Goal: Information Seeking & Learning: Find specific page/section

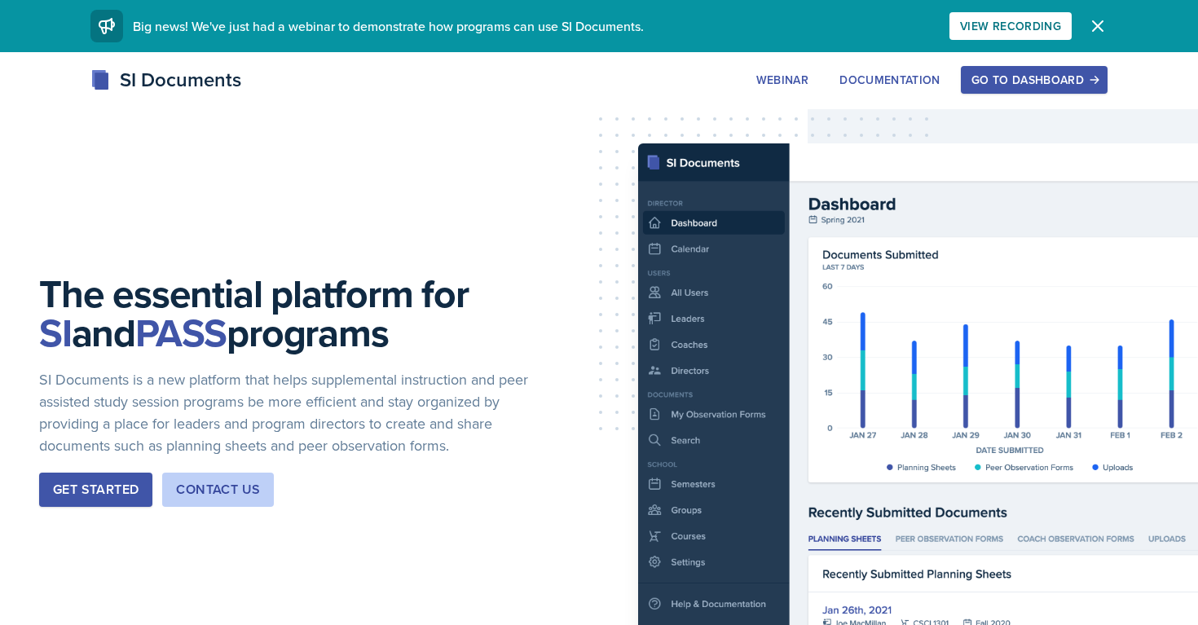
click at [1028, 62] on div "The essential platform for SI and PASS programs SI Documents is a new platform …" at bounding box center [599, 403] width 1198 height 702
click at [1028, 76] on div "Go to Dashboard" at bounding box center [1033, 79] width 125 height 13
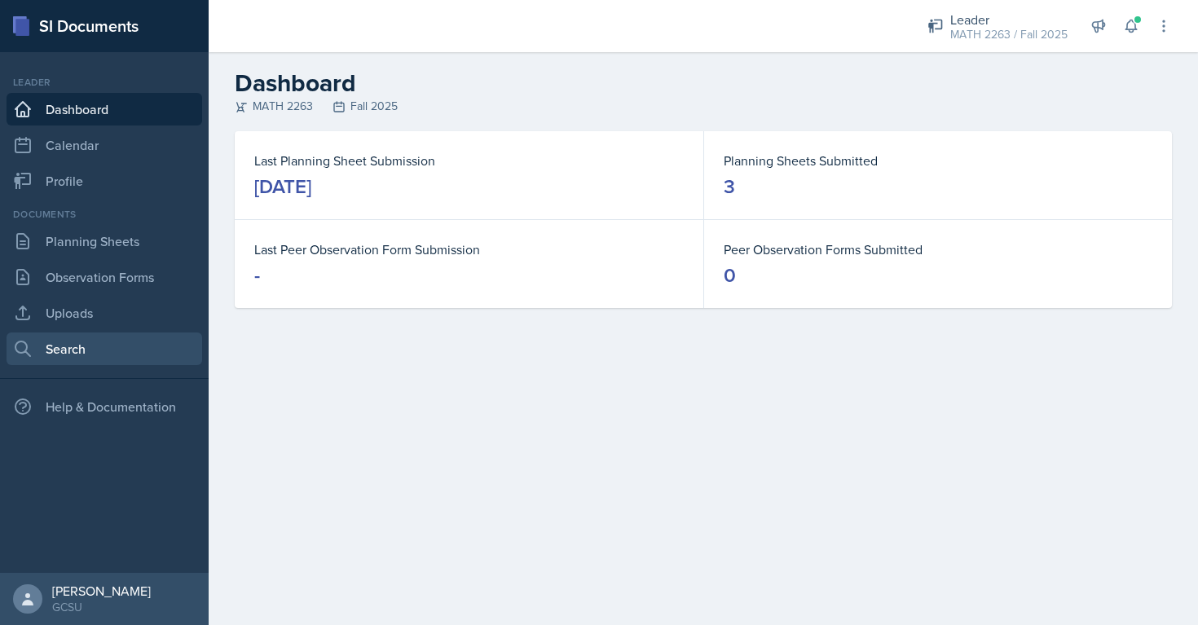
click at [105, 358] on link "Search" at bounding box center [105, 348] width 196 height 33
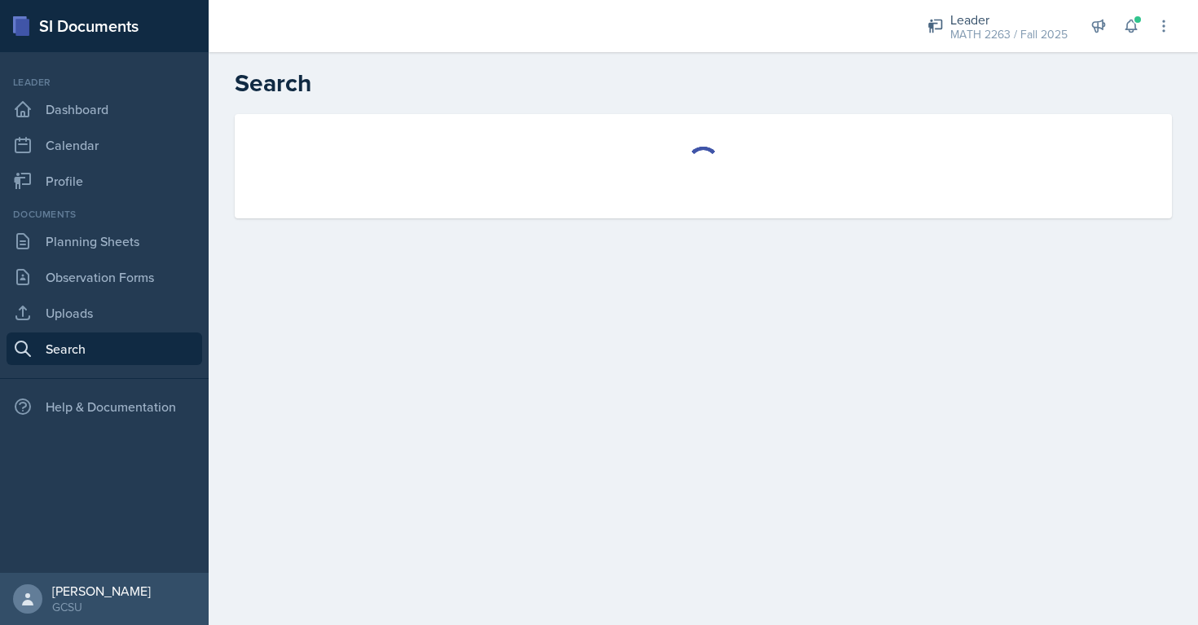
select select "all"
select select "1"
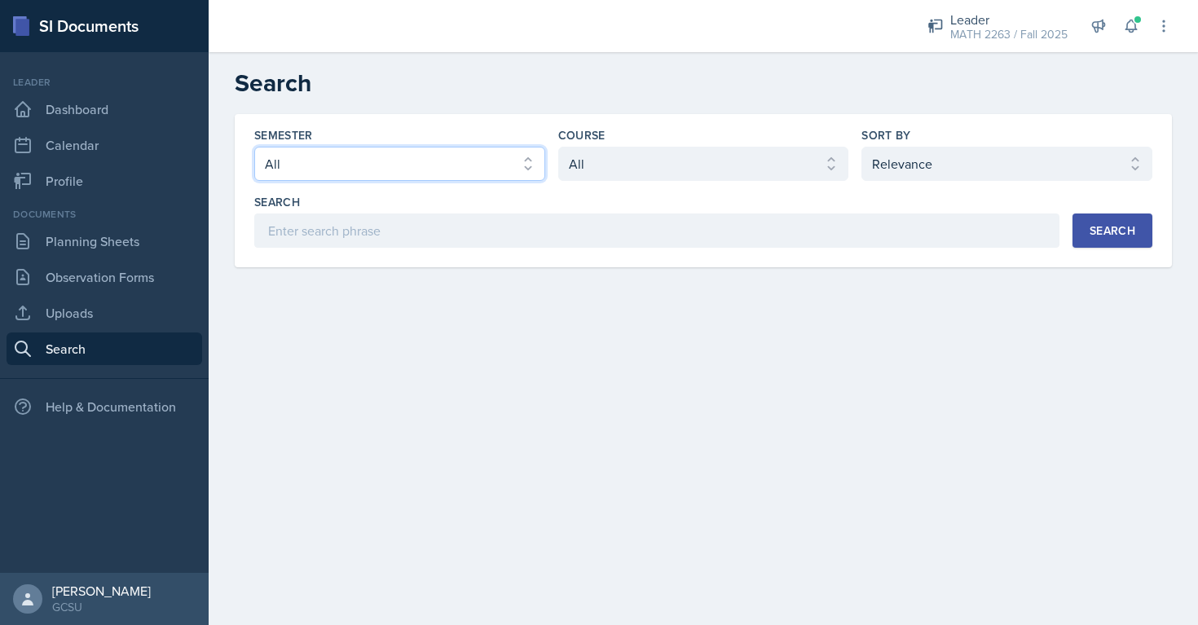
click at [461, 154] on select "Select semester All Fall 2025 Spring 2025 Fall 2024 Spring 2024 Fall 2023 Sprin…" at bounding box center [399, 164] width 291 height 34
select select "986fdc3e-2246-4ffd-9cb8-78666de4ebed"
click at [254, 147] on select "Select semester All Fall 2025 Spring 2025 Fall 2024 Spring 2024 Fall 2023 Sprin…" at bounding box center [399, 164] width 291 height 34
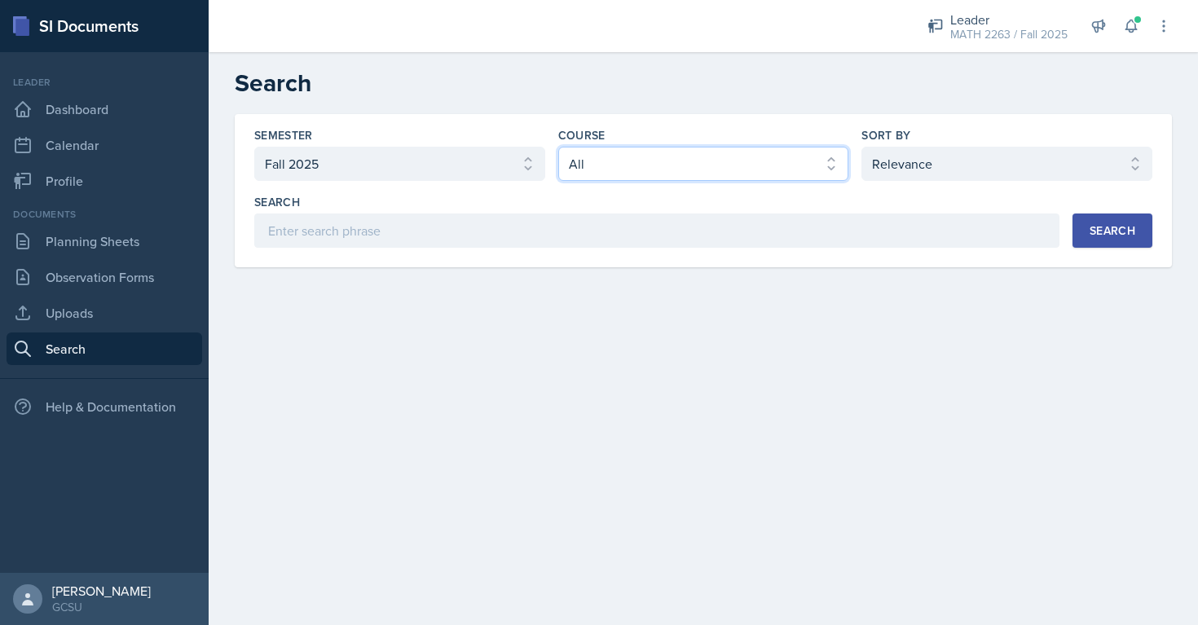
click at [666, 170] on select "Select course All ACCT 3101 ACCT 3102 ASTR 1000 BIOL 1100 BIOL 1107 BIOL 1108 B…" at bounding box center [703, 164] width 291 height 34
select select "d236ee51-059a-45e2-88e4-86a0f95ae8ef"
click at [558, 147] on select "Select course All ACCT 3101 ACCT 3102 ASTR 1000 BIOL 1100 BIOL 1107 BIOL 1108 B…" at bounding box center [703, 164] width 291 height 34
click at [1128, 242] on button "Search" at bounding box center [1112, 230] width 80 height 34
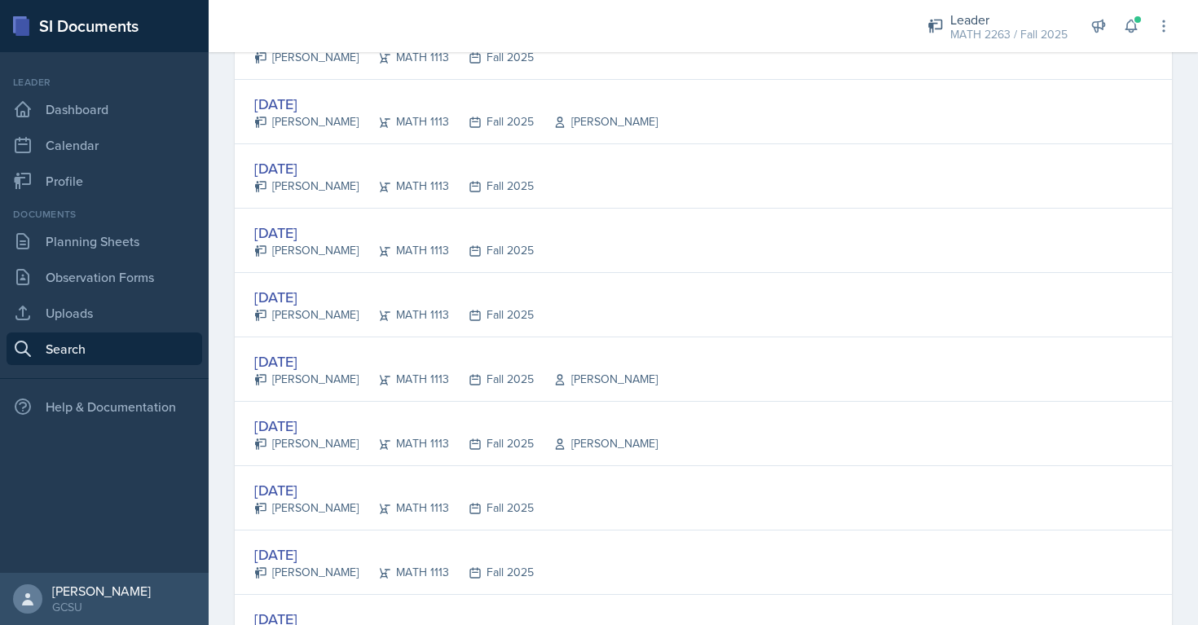
scroll to position [314, 0]
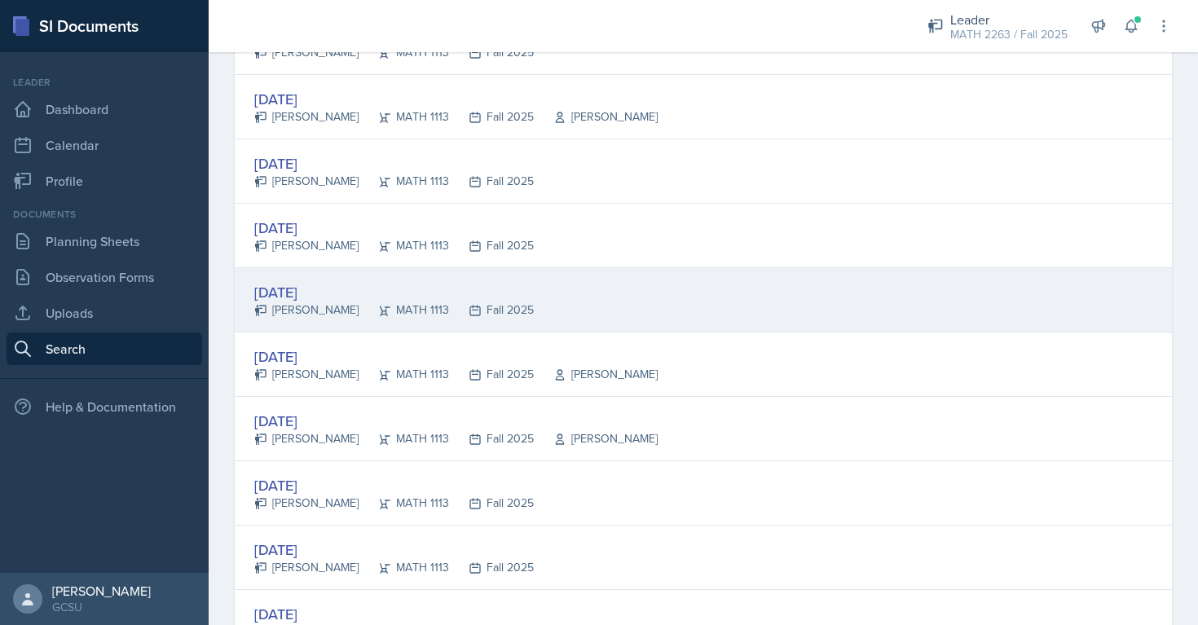
click at [402, 284] on div "[DATE]" at bounding box center [393, 292] width 279 height 22
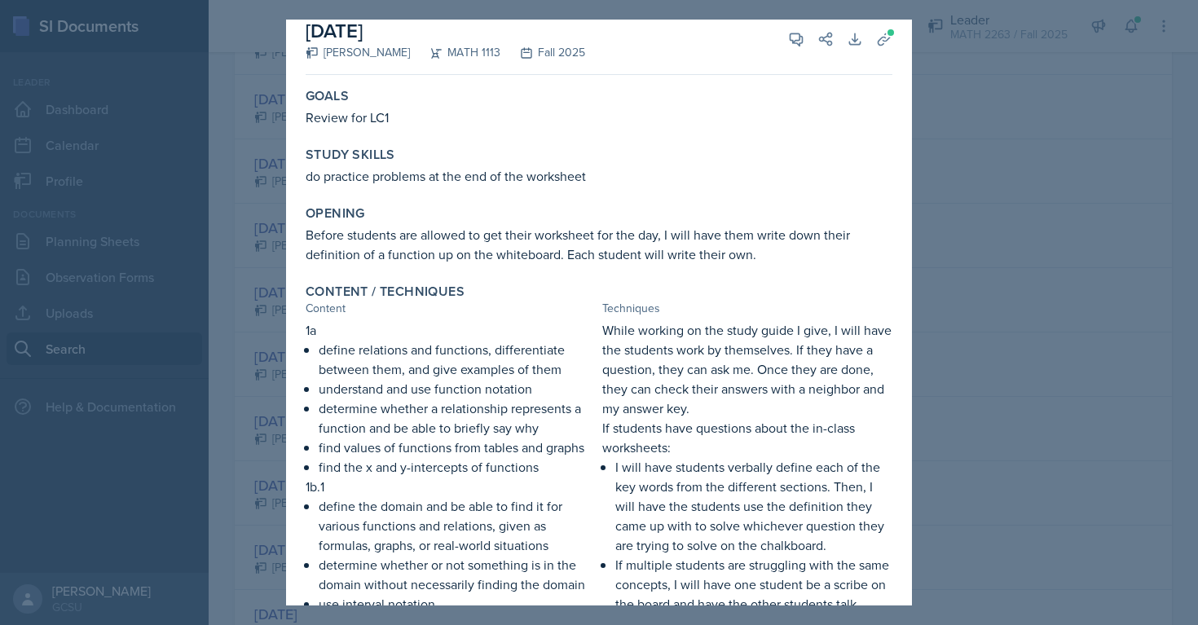
scroll to position [0, 0]
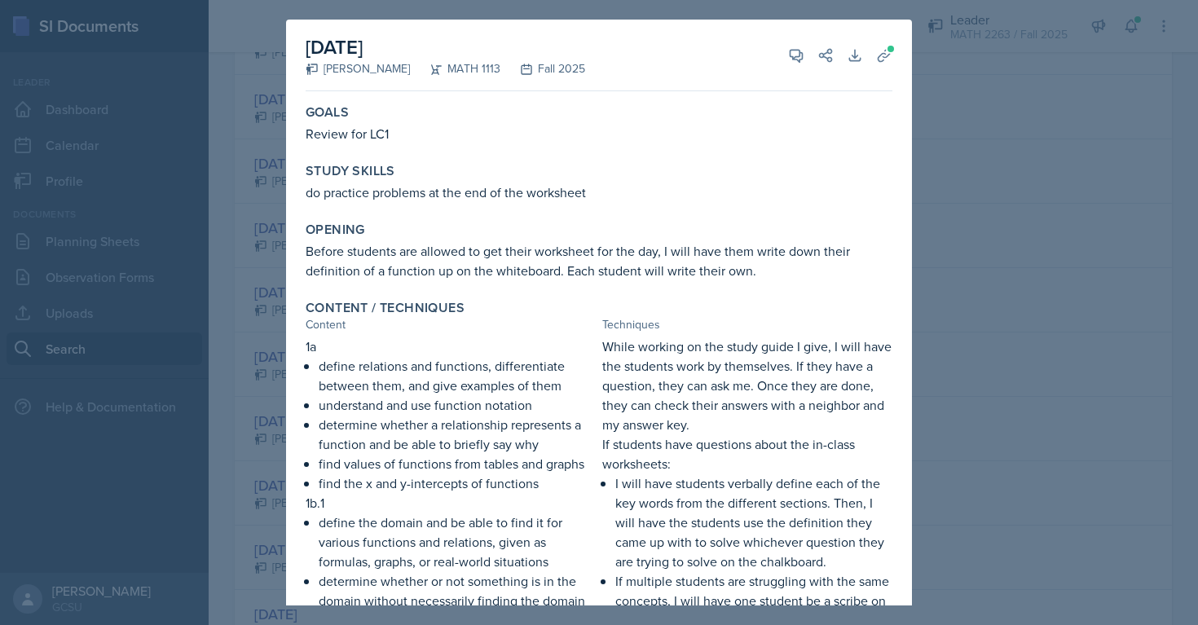
click at [988, 356] on div at bounding box center [599, 312] width 1198 height 625
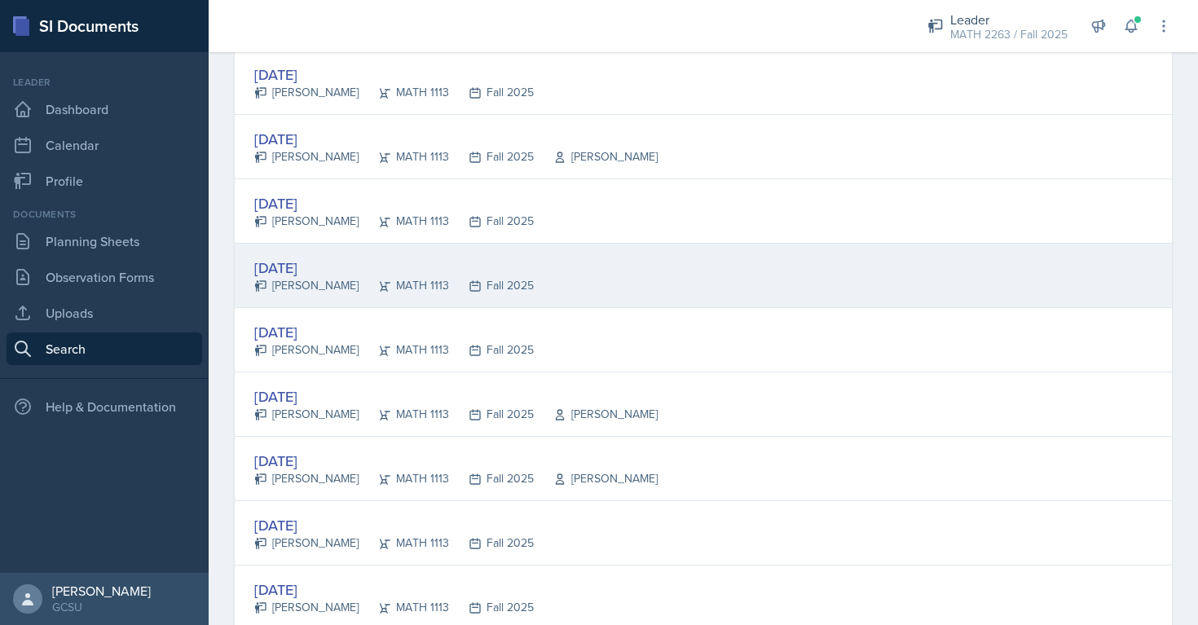
scroll to position [271, 0]
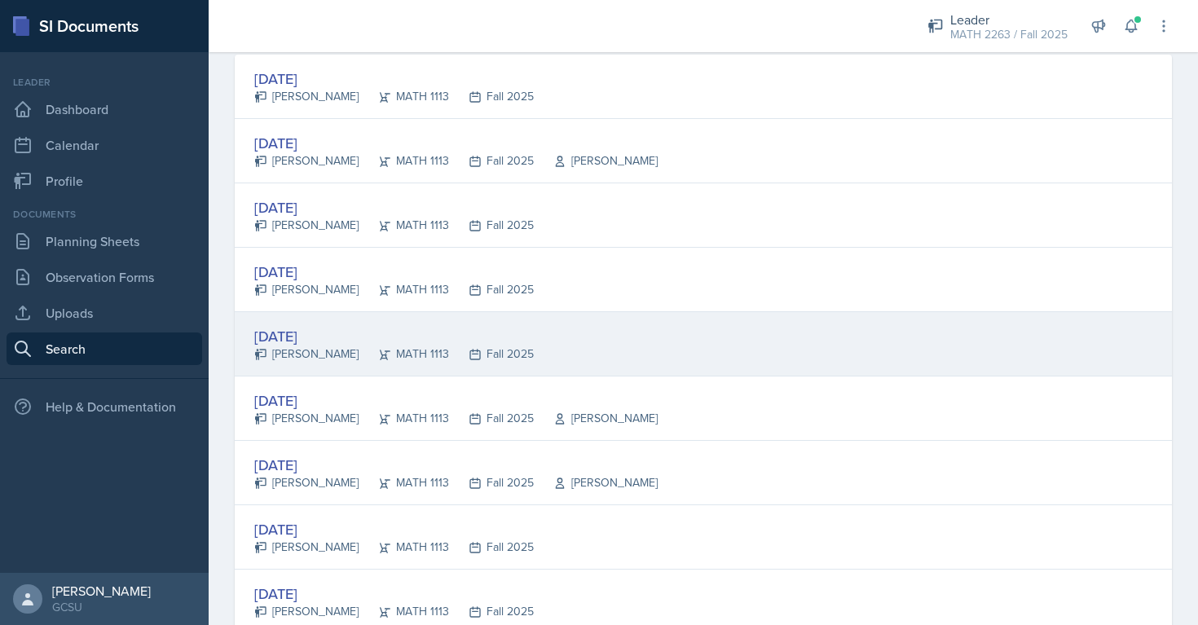
click at [342, 330] on div "[DATE]" at bounding box center [393, 336] width 279 height 22
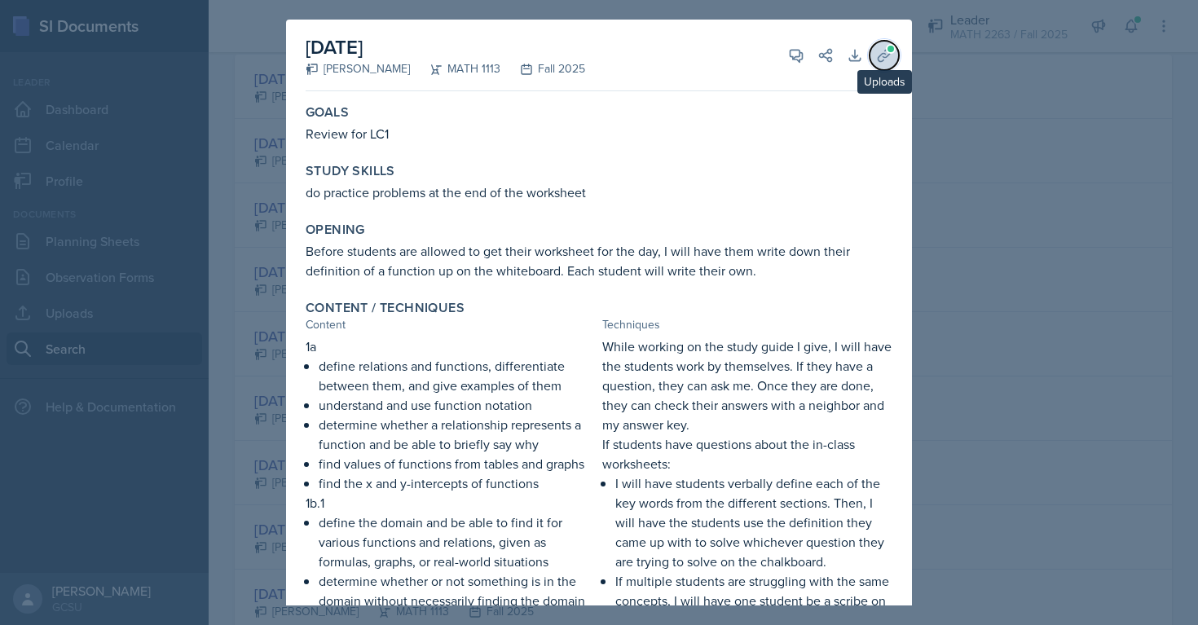
click at [886, 56] on icon at bounding box center [884, 55] width 12 height 12
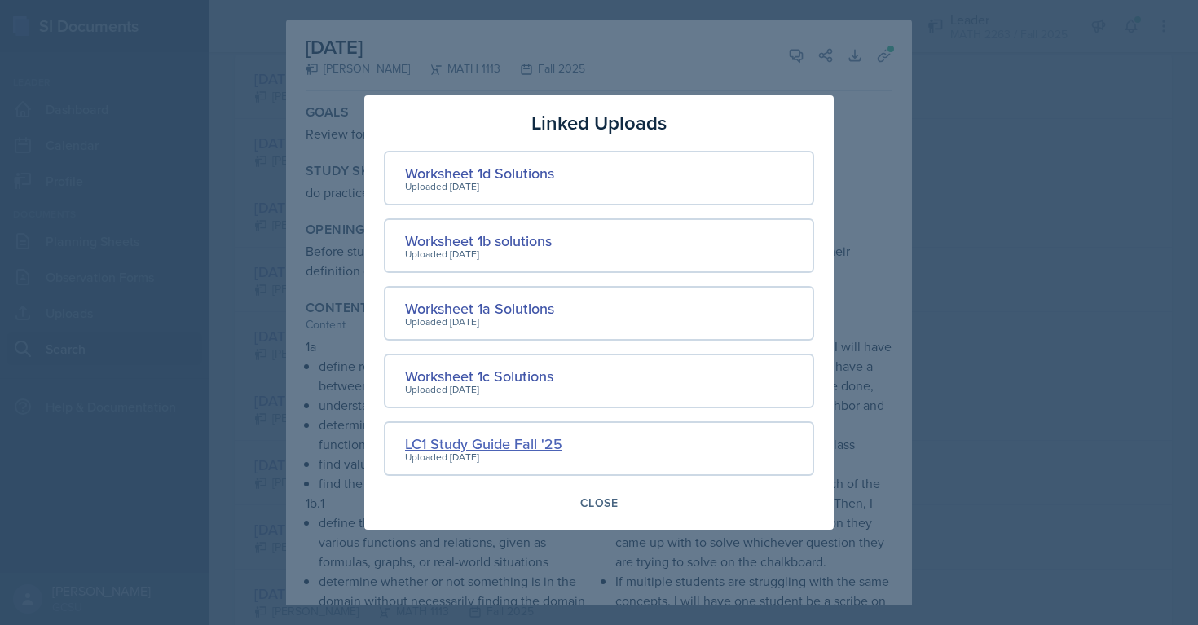
click at [525, 444] on div "LC1 Study Guide Fall '25" at bounding box center [483, 444] width 157 height 22
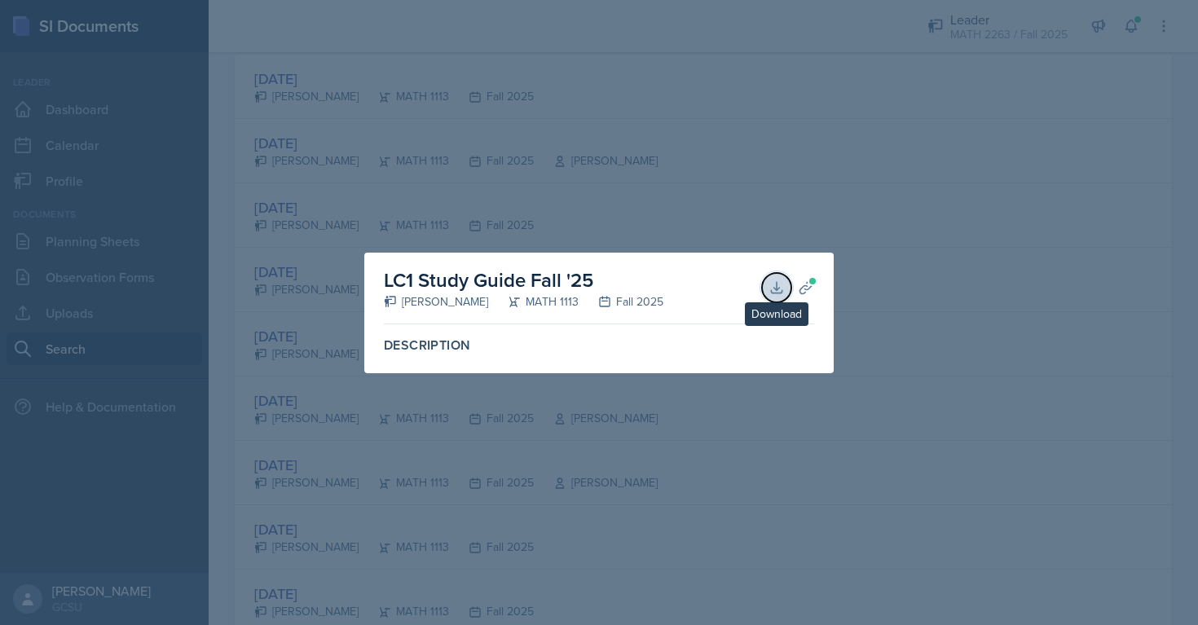
click at [775, 290] on icon at bounding box center [776, 287] width 16 height 16
click at [895, 299] on div at bounding box center [599, 312] width 1198 height 625
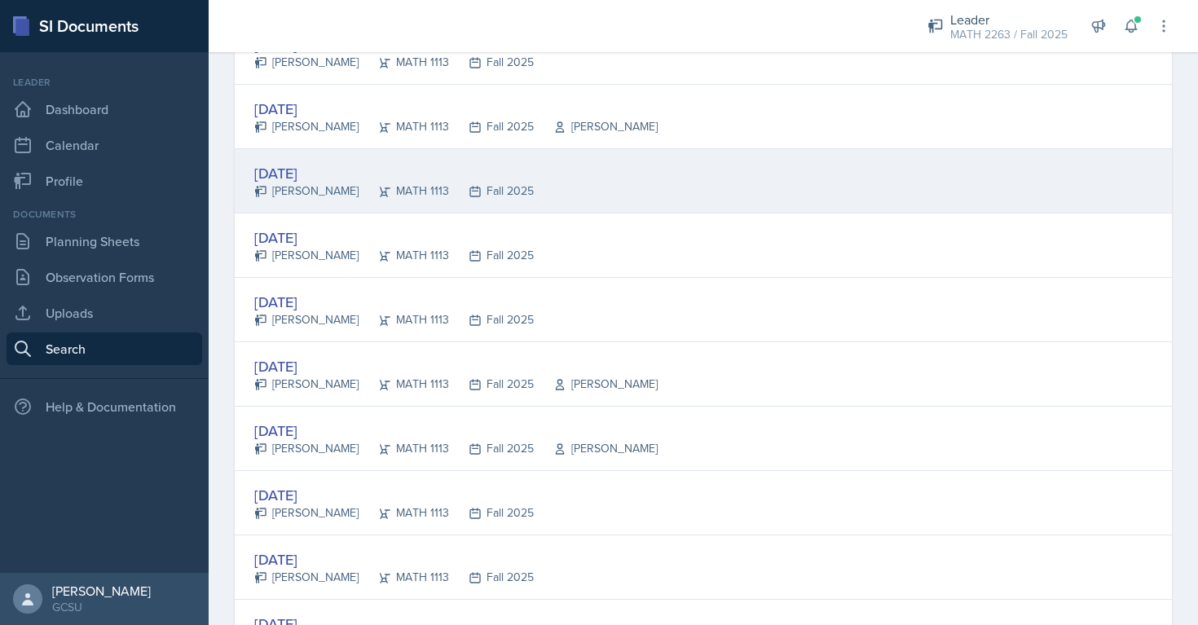
scroll to position [307, 0]
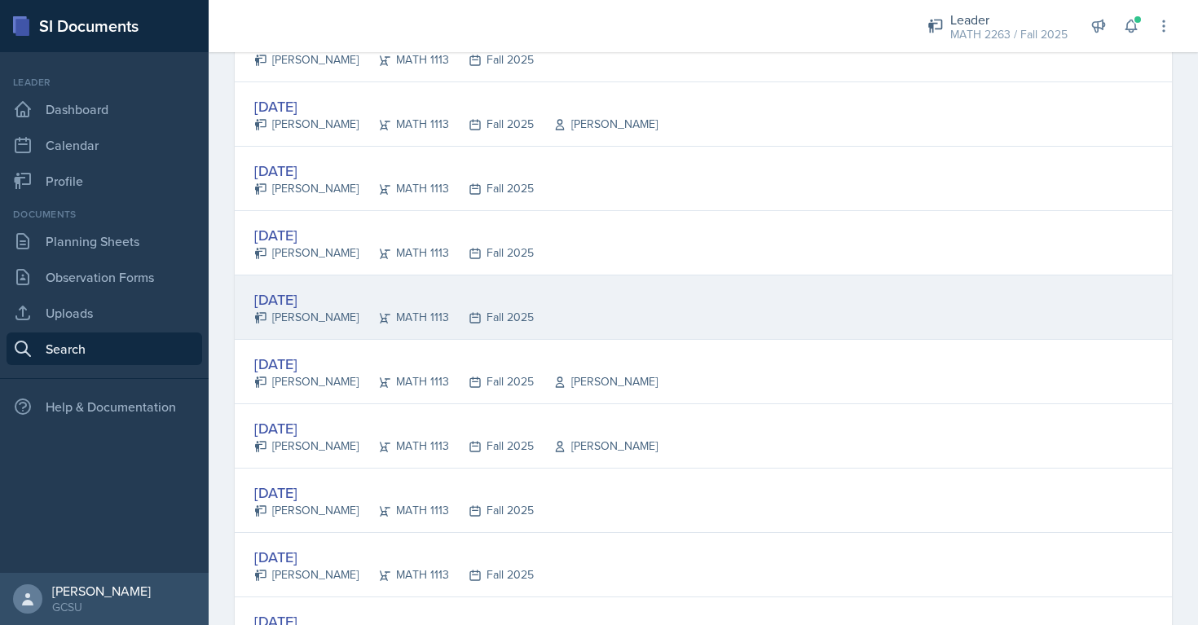
click at [329, 295] on div "[DATE]" at bounding box center [393, 299] width 279 height 22
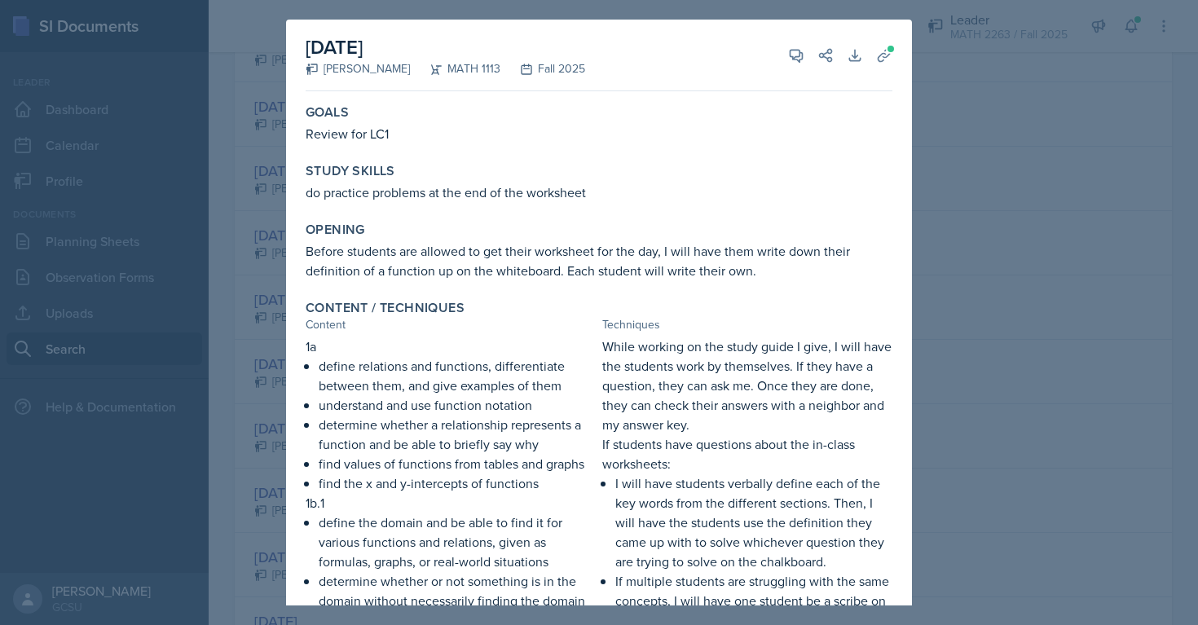
click at [1071, 108] on div at bounding box center [599, 312] width 1198 height 625
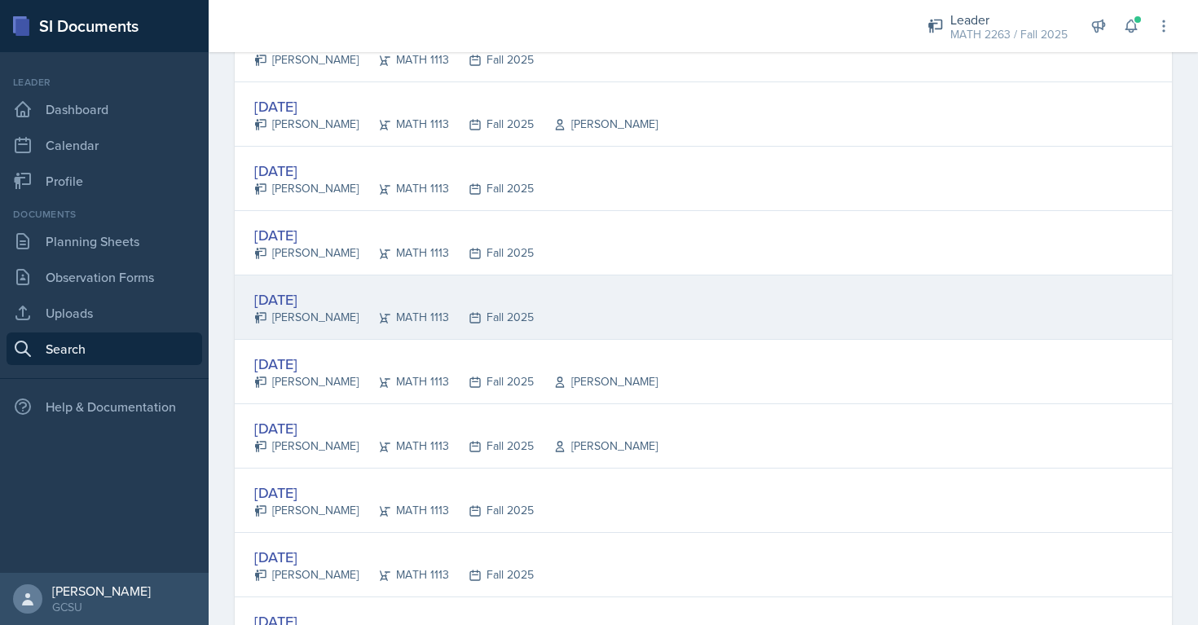
click at [328, 295] on div "[DATE]" at bounding box center [393, 299] width 279 height 22
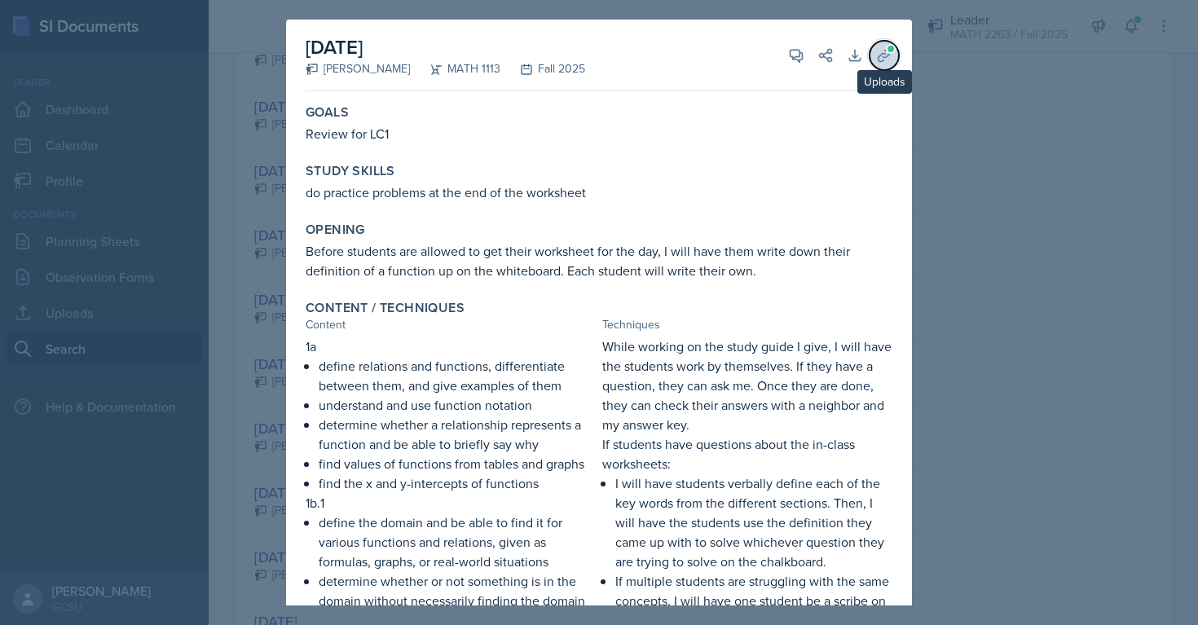
click at [889, 59] on icon at bounding box center [884, 55] width 16 height 16
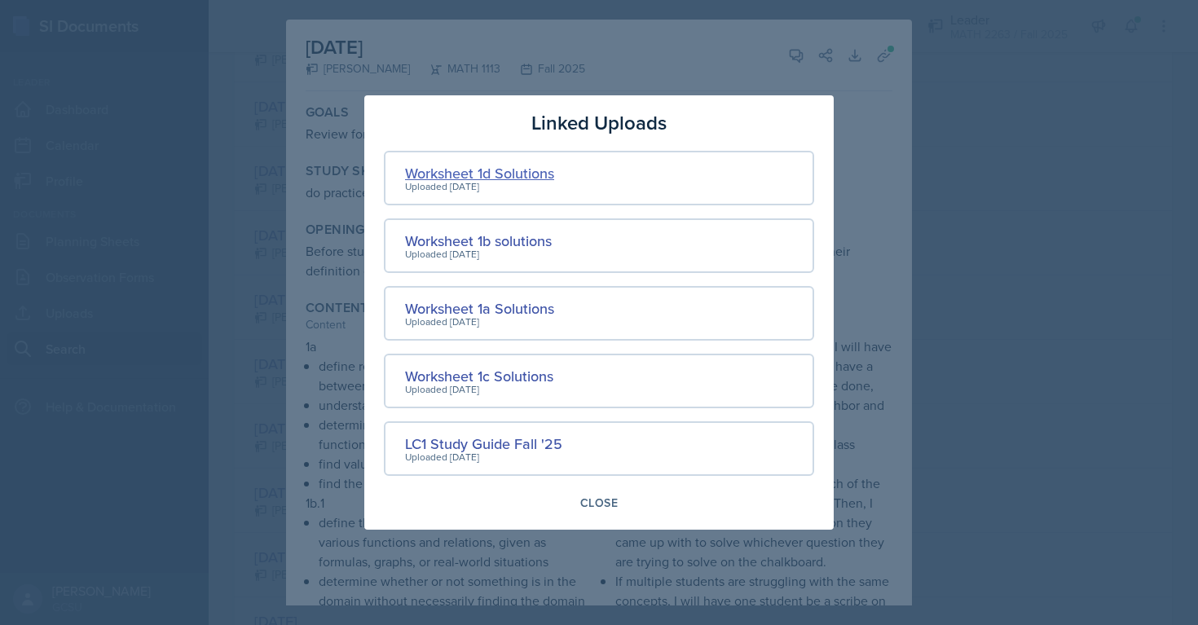
click at [525, 172] on div "Worksheet 1d Solutions" at bounding box center [479, 173] width 149 height 22
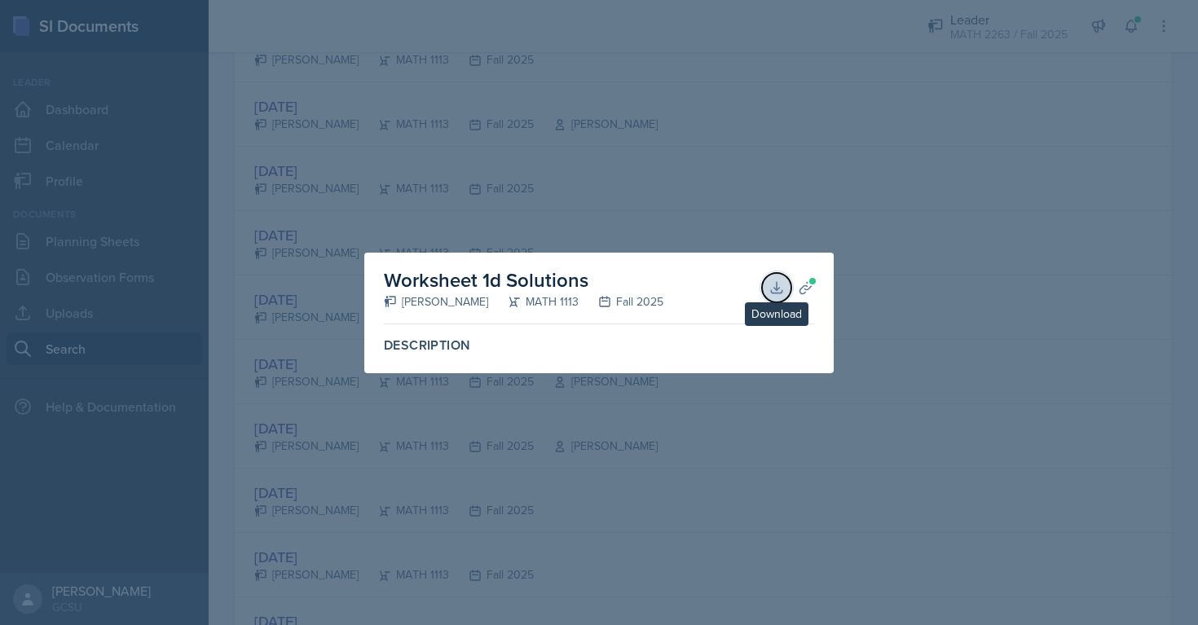
click at [773, 289] on icon at bounding box center [776, 287] width 16 height 16
click at [871, 247] on div at bounding box center [599, 312] width 1198 height 625
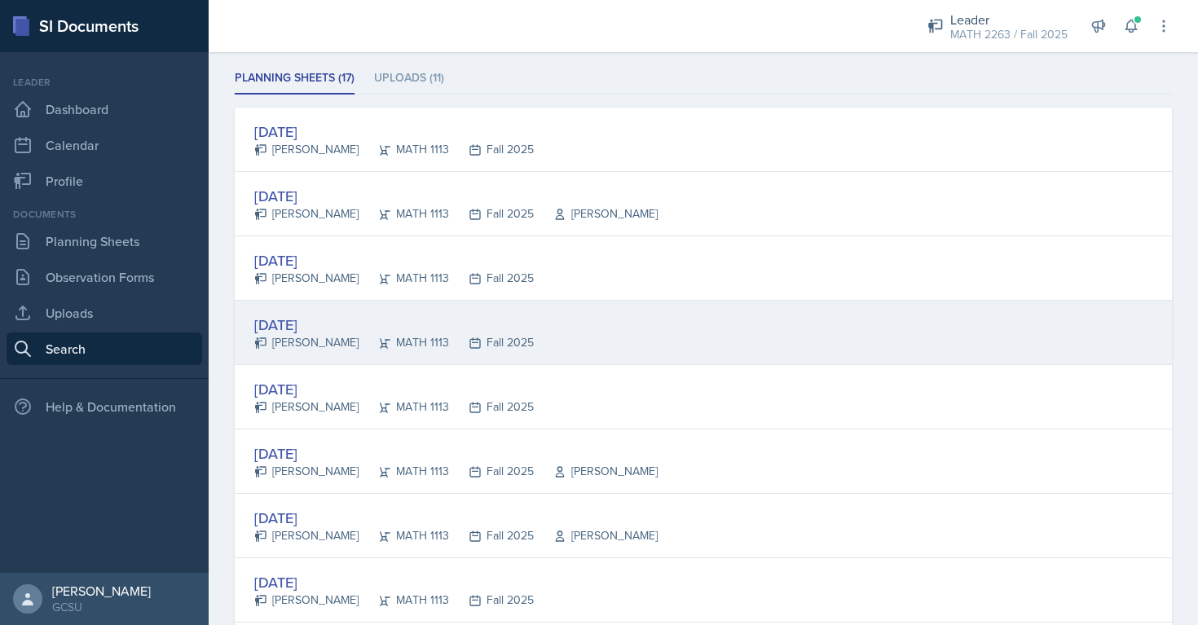
scroll to position [0, 0]
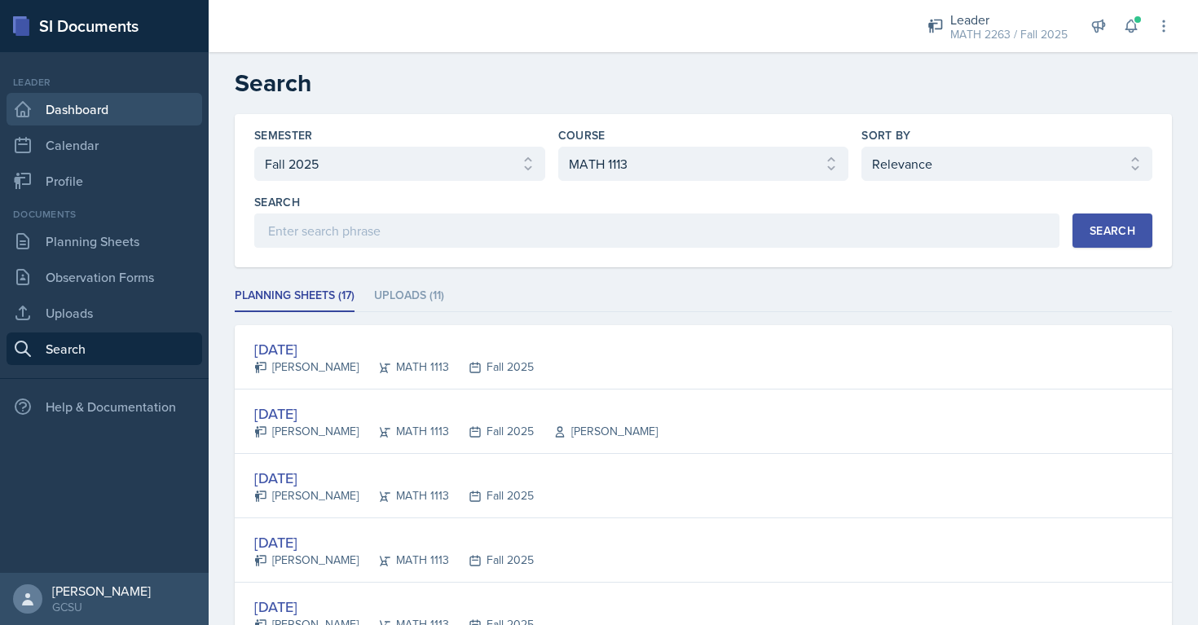
click at [93, 117] on link "Dashboard" at bounding box center [105, 109] width 196 height 33
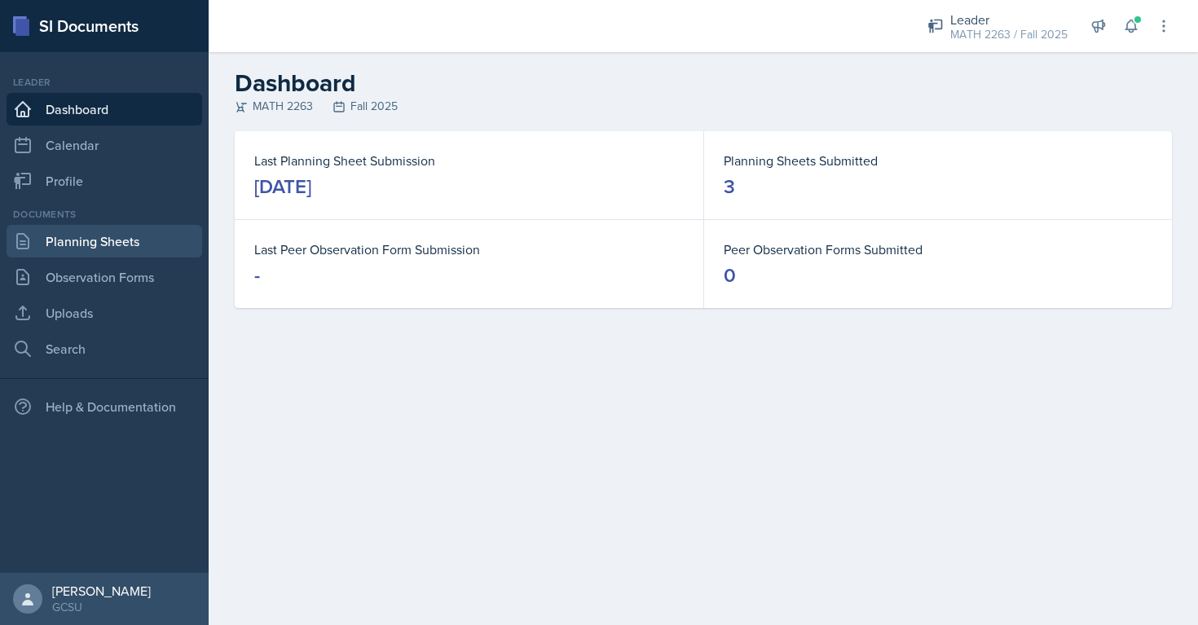
click at [129, 240] on link "Planning Sheets" at bounding box center [105, 241] width 196 height 33
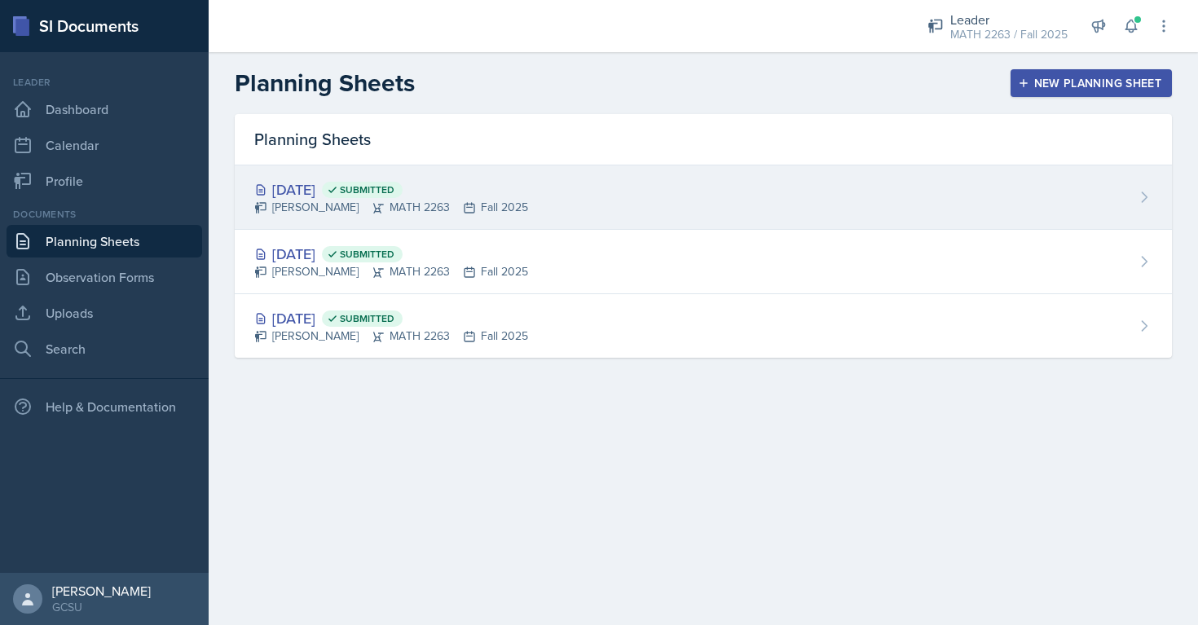
click at [349, 192] on div "[DATE] Submitted" at bounding box center [391, 189] width 274 height 22
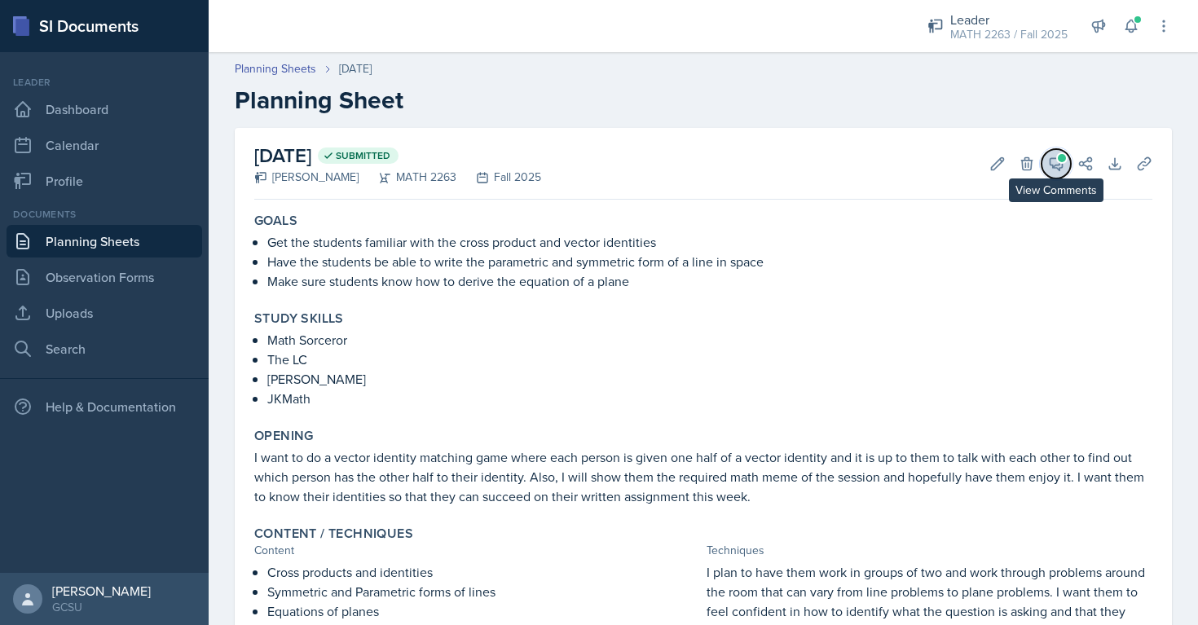
click at [1058, 166] on icon at bounding box center [1056, 164] width 16 height 16
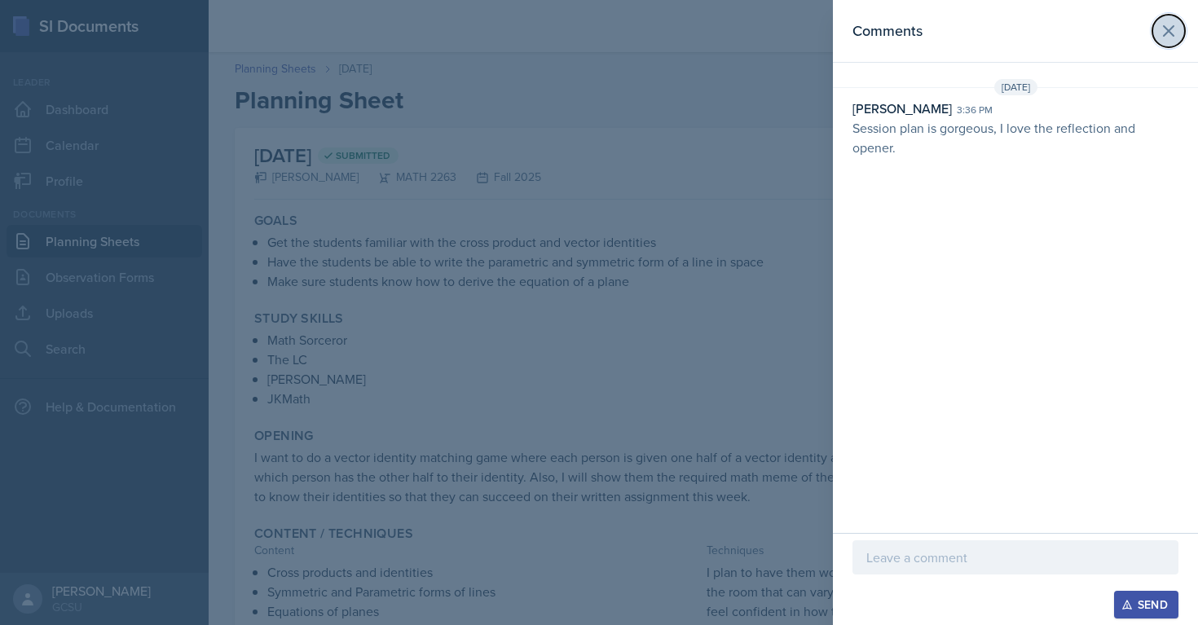
click at [1167, 28] on icon at bounding box center [1169, 31] width 20 height 20
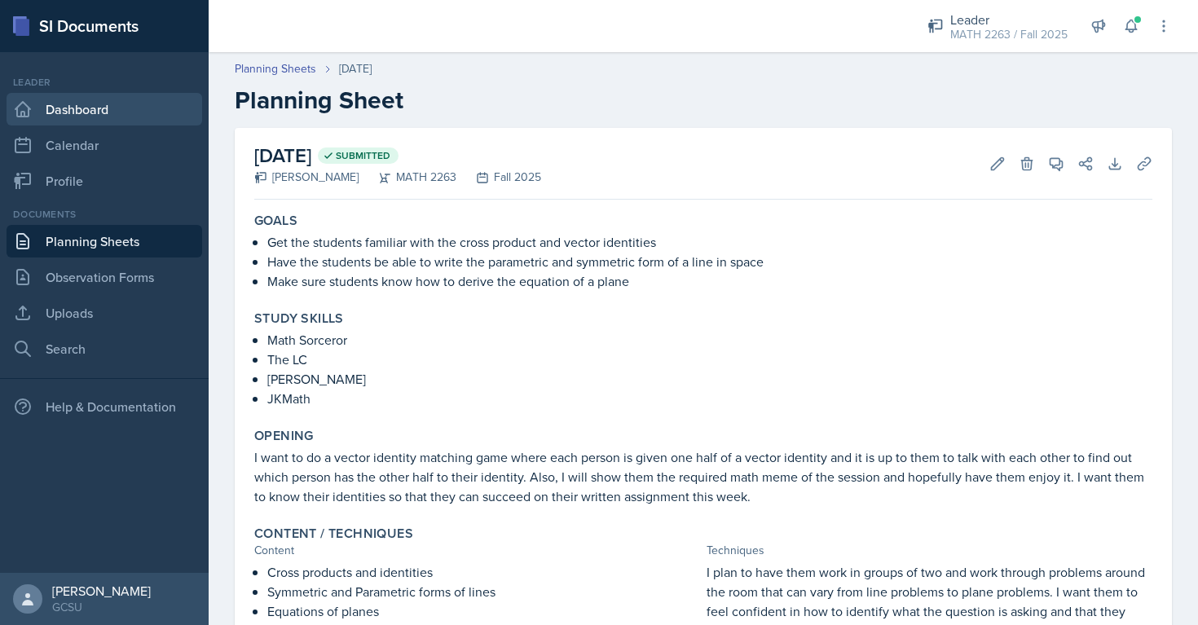
click at [109, 119] on link "Dashboard" at bounding box center [105, 109] width 196 height 33
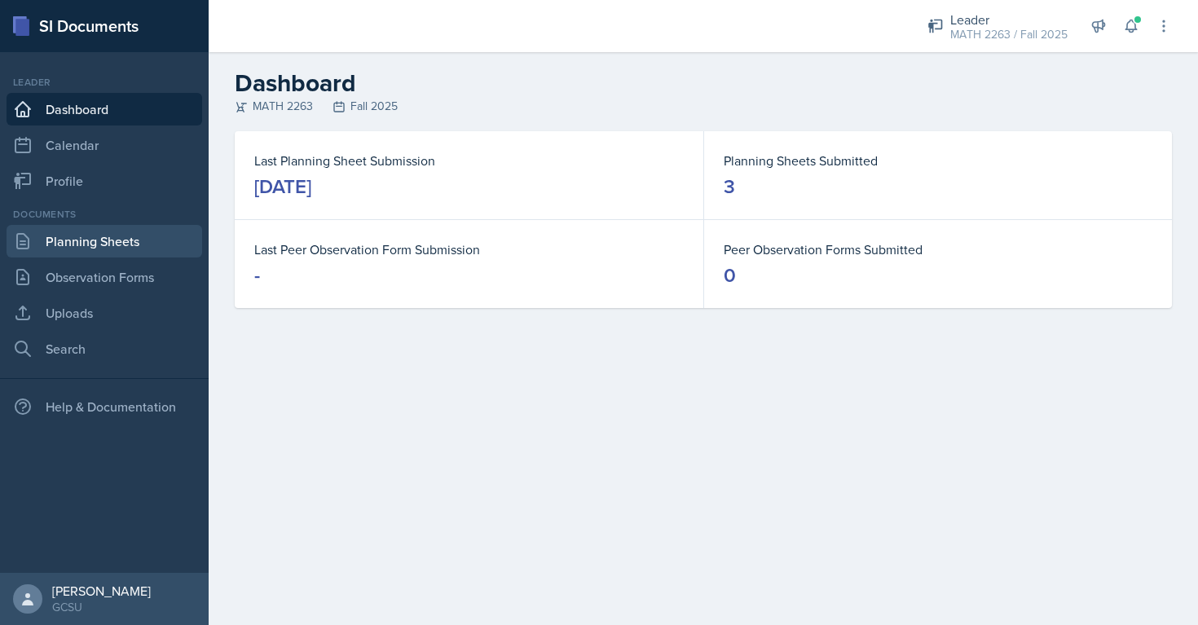
click at [137, 246] on link "Planning Sheets" at bounding box center [105, 241] width 196 height 33
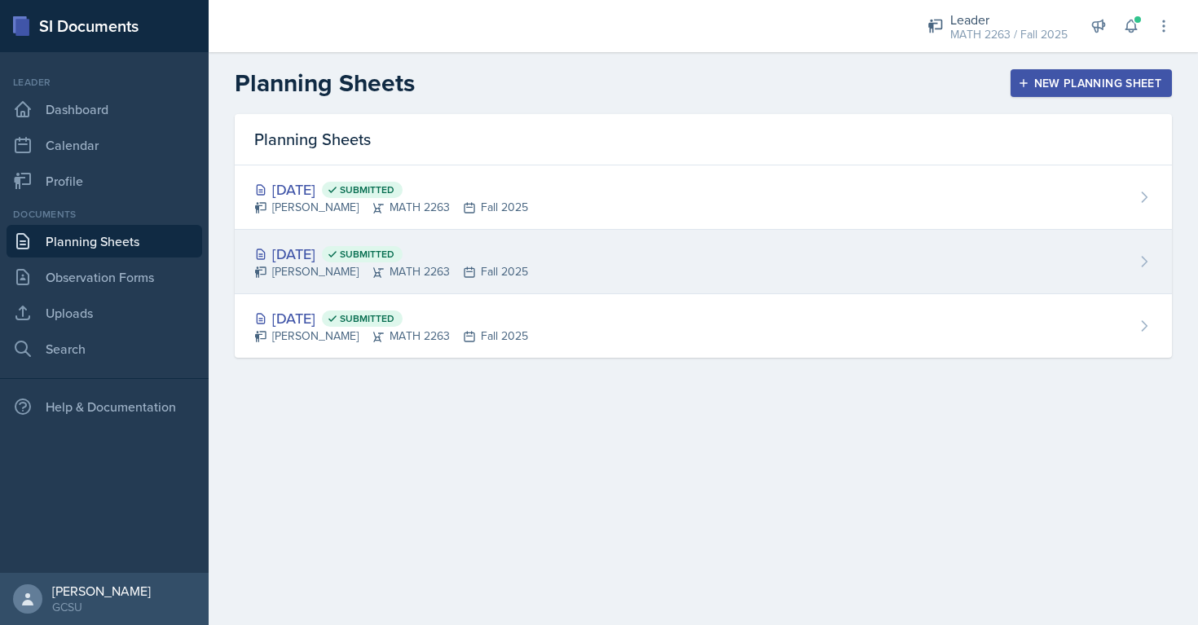
click at [332, 253] on div "[DATE] Submitted" at bounding box center [391, 254] width 274 height 22
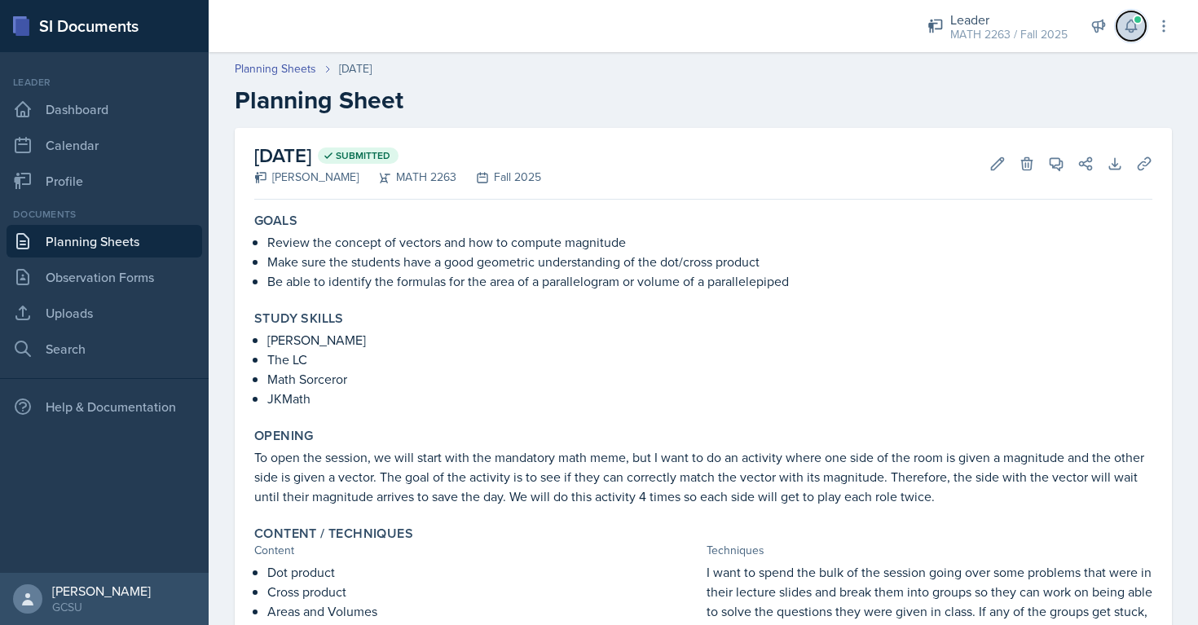
click at [1124, 28] on icon at bounding box center [1131, 26] width 16 height 16
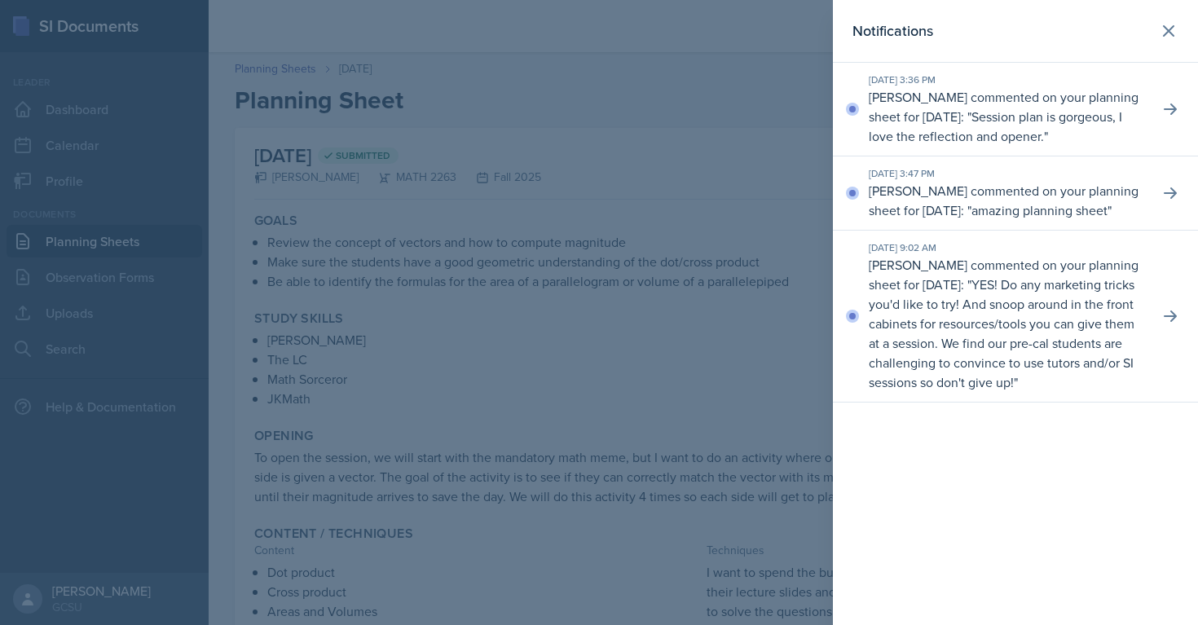
click at [753, 156] on div at bounding box center [599, 312] width 1198 height 625
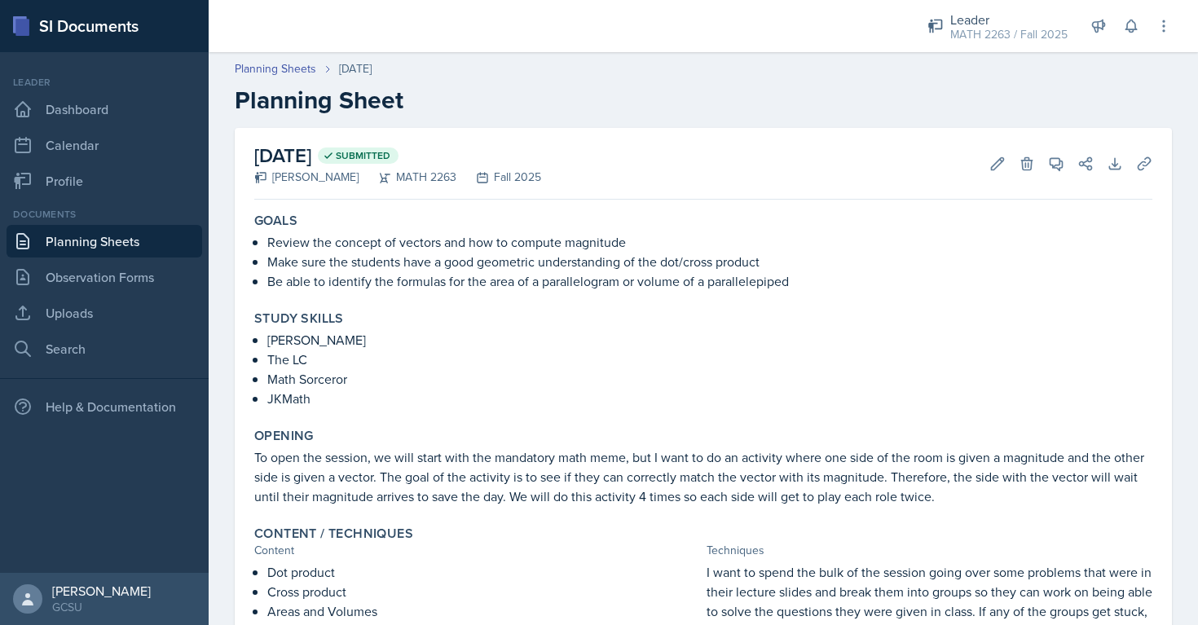
click at [132, 244] on link "Planning Sheets" at bounding box center [105, 241] width 196 height 33
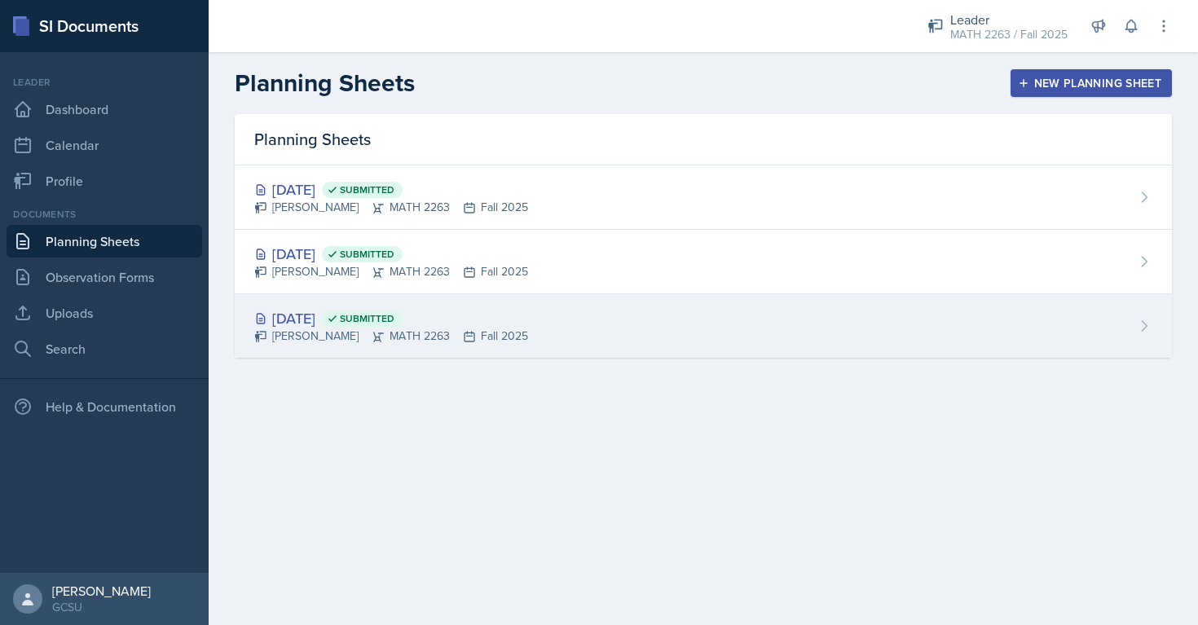
click at [336, 319] on div "[DATE] Submitted" at bounding box center [391, 318] width 274 height 22
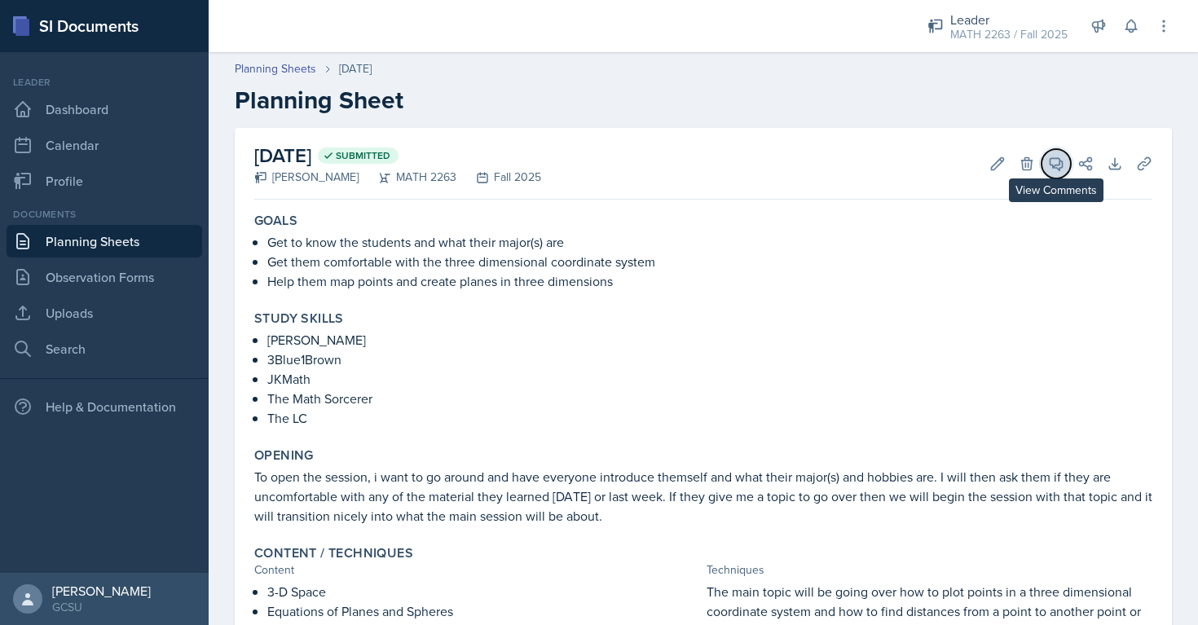
click at [1055, 166] on icon at bounding box center [1056, 164] width 12 height 12
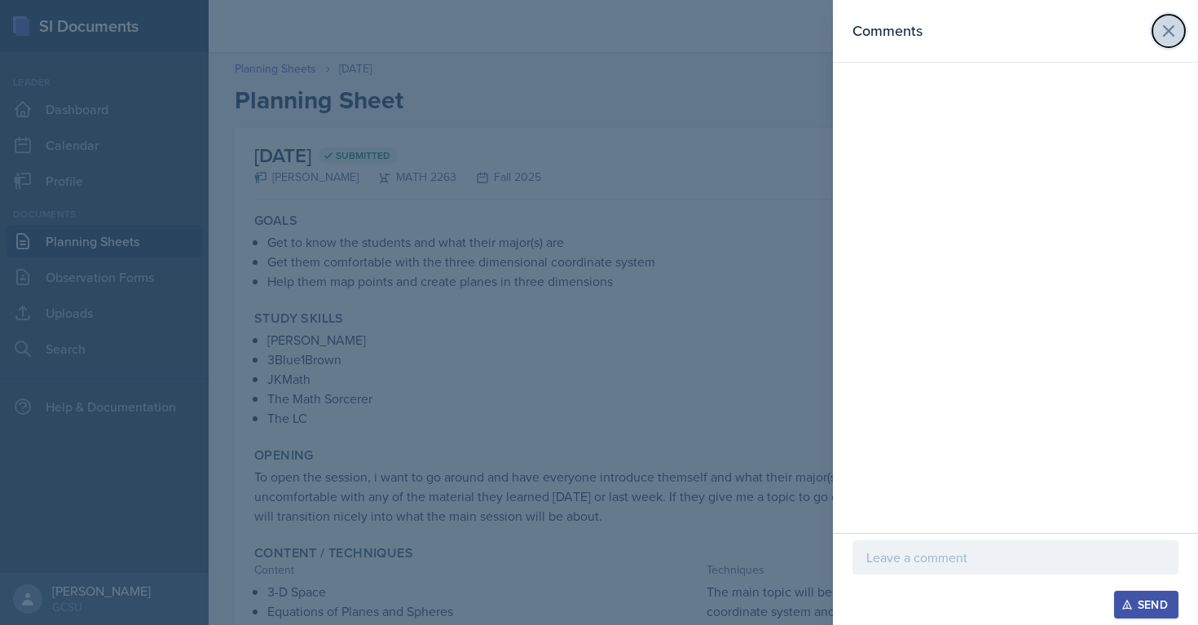
click at [1155, 37] on button at bounding box center [1168, 31] width 33 height 33
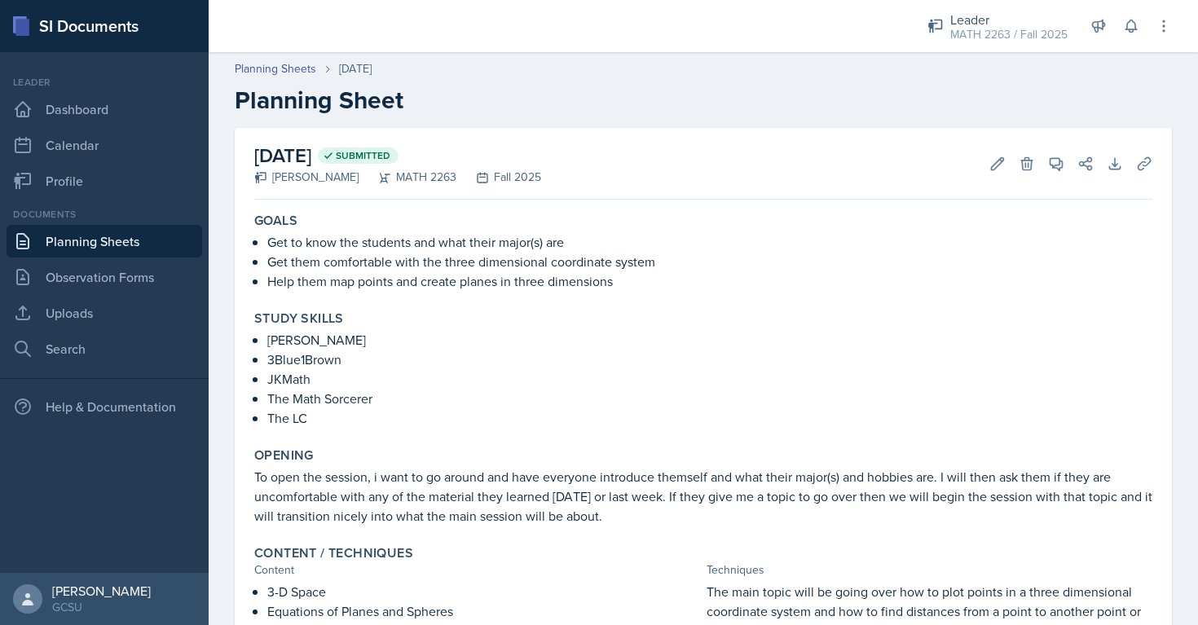
click at [141, 239] on link "Planning Sheets" at bounding box center [105, 241] width 196 height 33
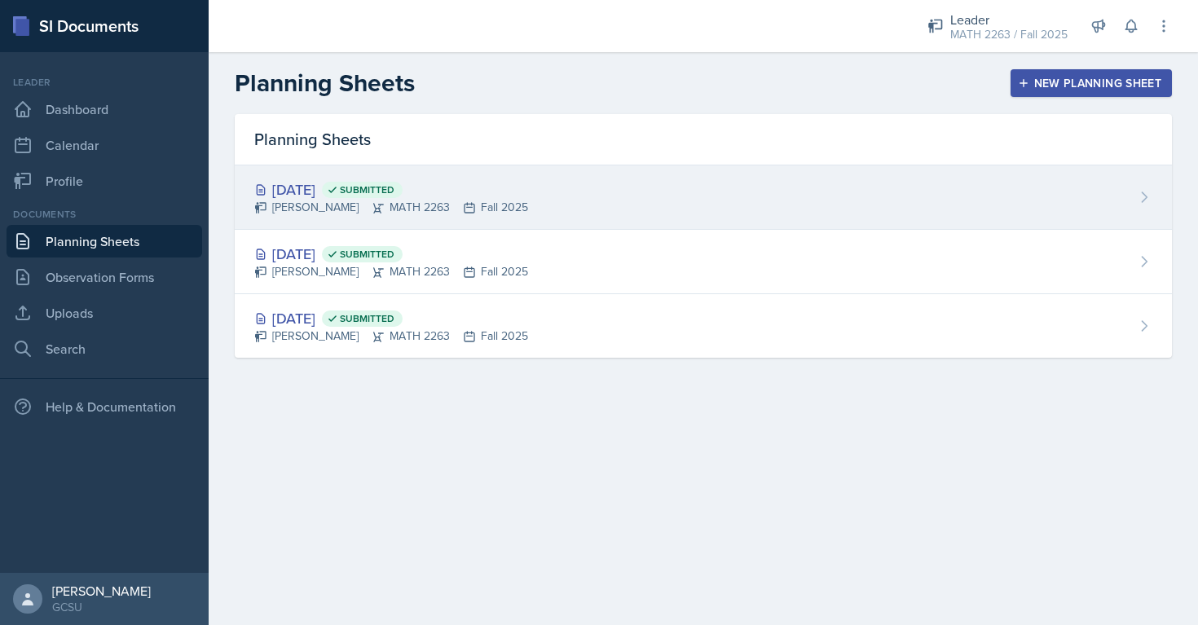
click at [336, 204] on div "[PERSON_NAME] MATH 2263 Fall 2025" at bounding box center [391, 207] width 274 height 17
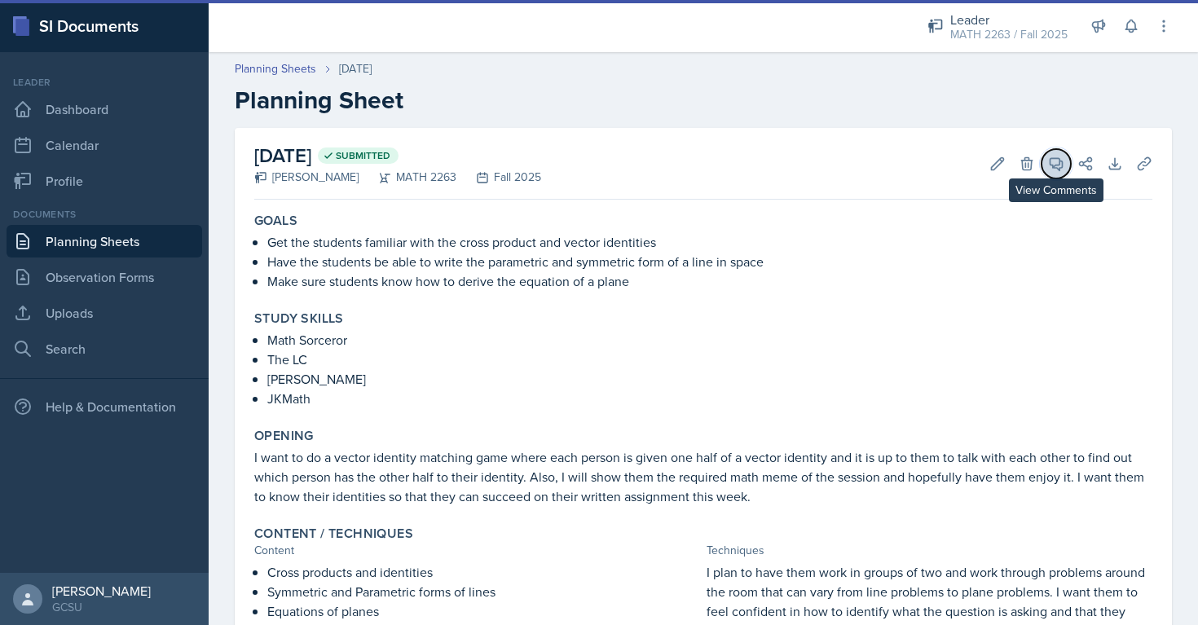
click at [1050, 167] on icon at bounding box center [1056, 164] width 16 height 16
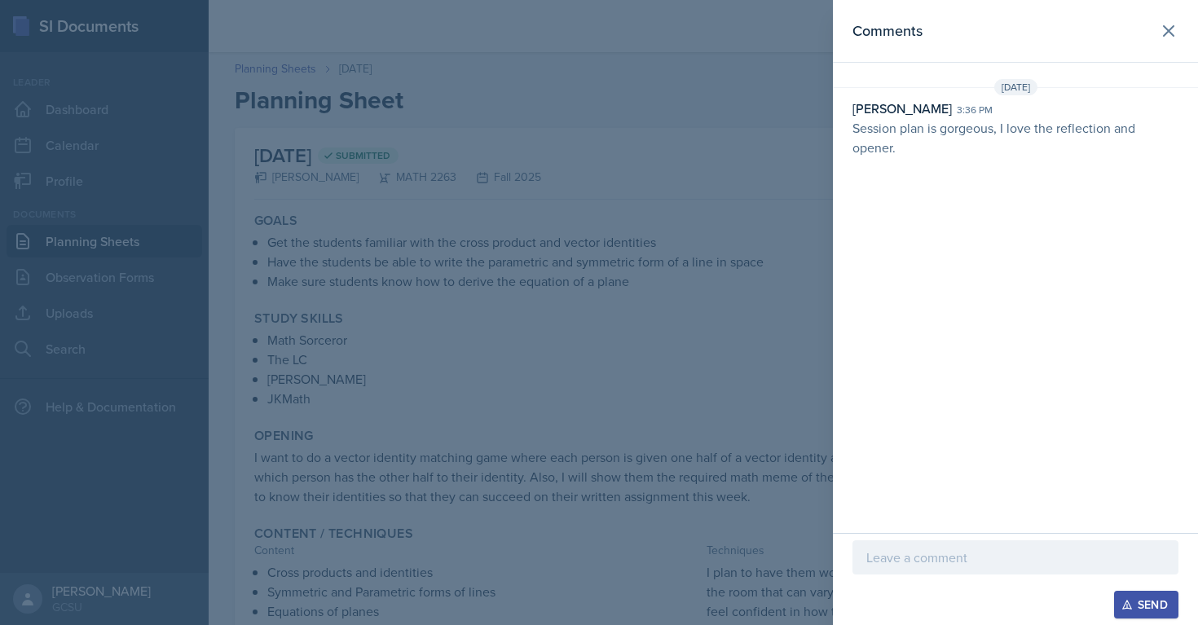
click at [745, 192] on div at bounding box center [599, 312] width 1198 height 625
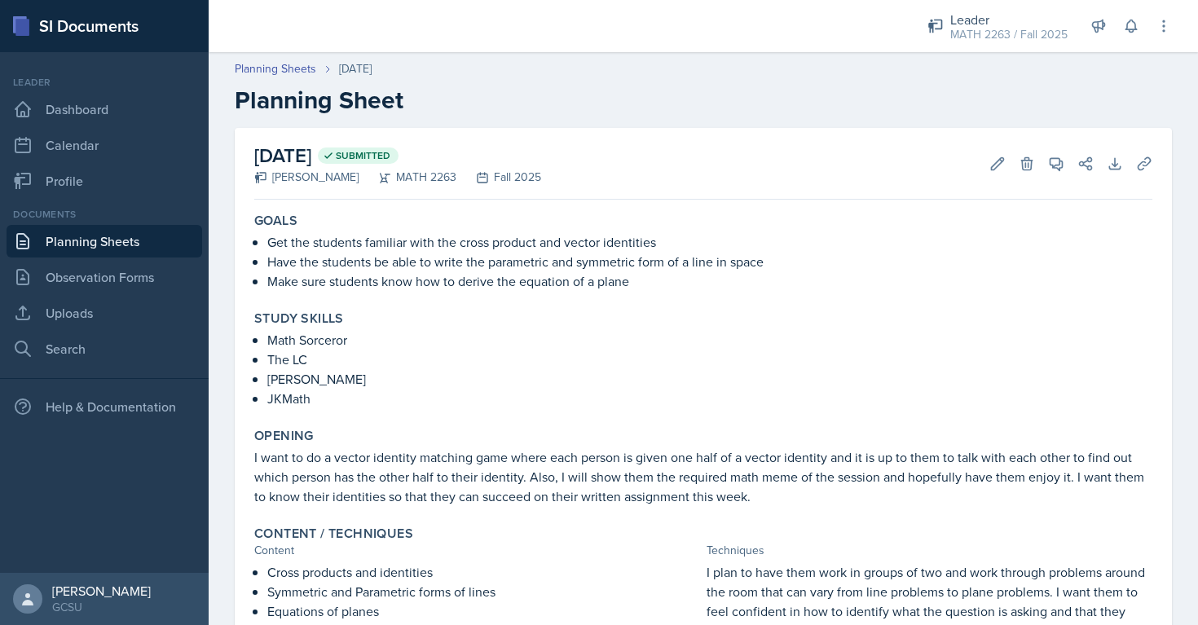
click at [111, 239] on link "Planning Sheets" at bounding box center [105, 241] width 196 height 33
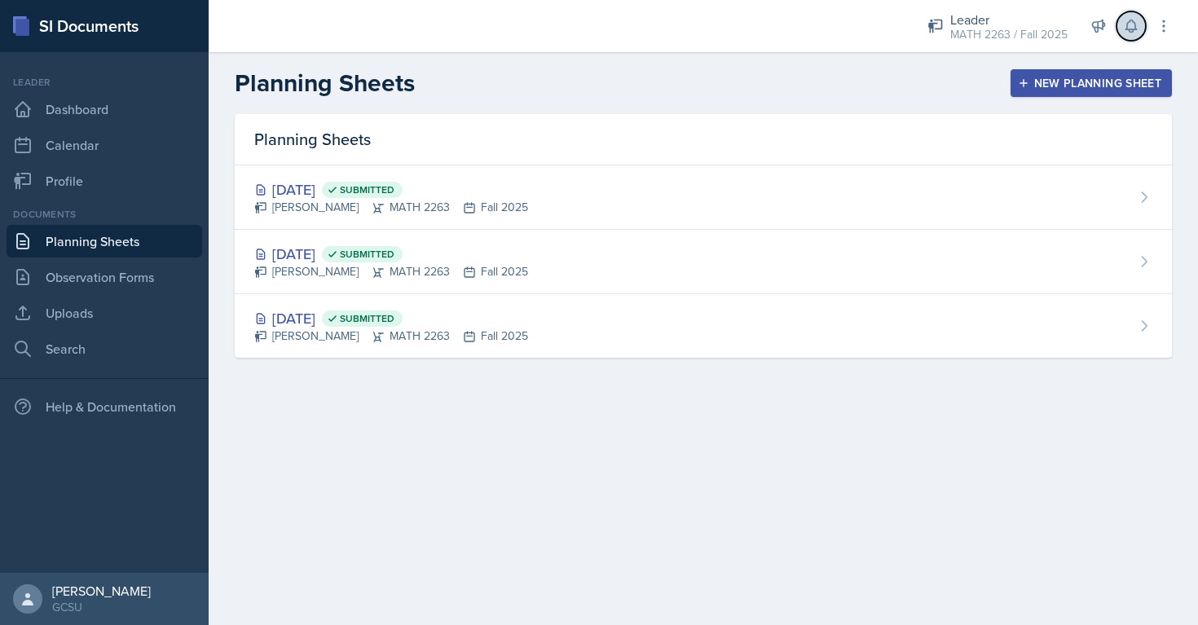
click at [1136, 32] on icon at bounding box center [1131, 26] width 16 height 16
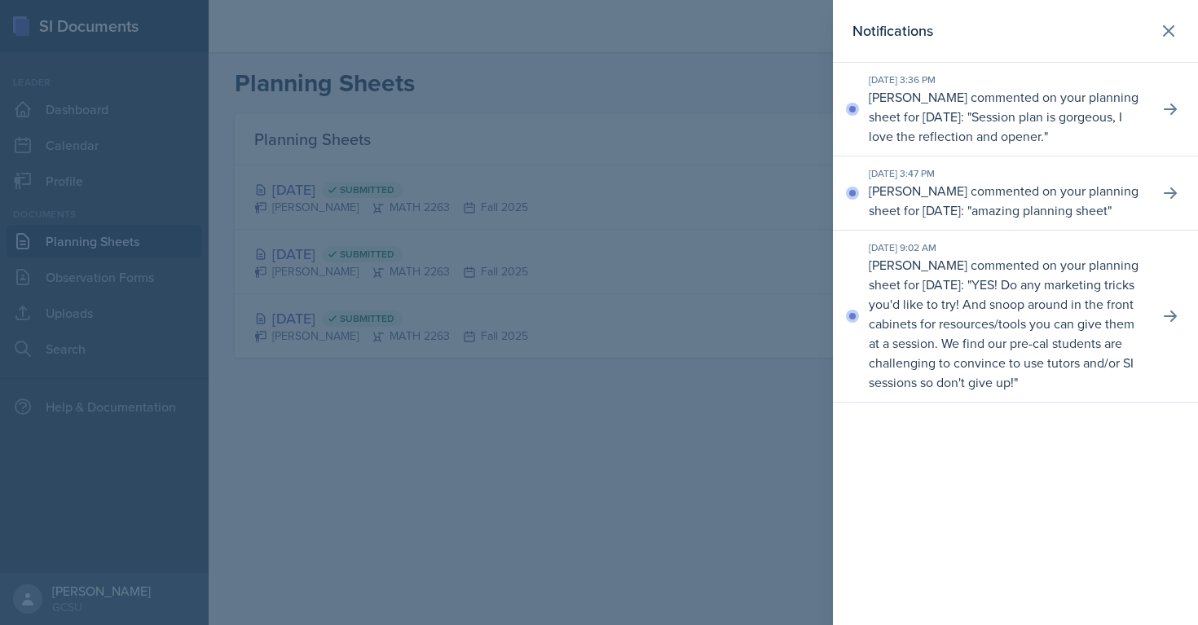
click at [656, 81] on div at bounding box center [599, 312] width 1198 height 625
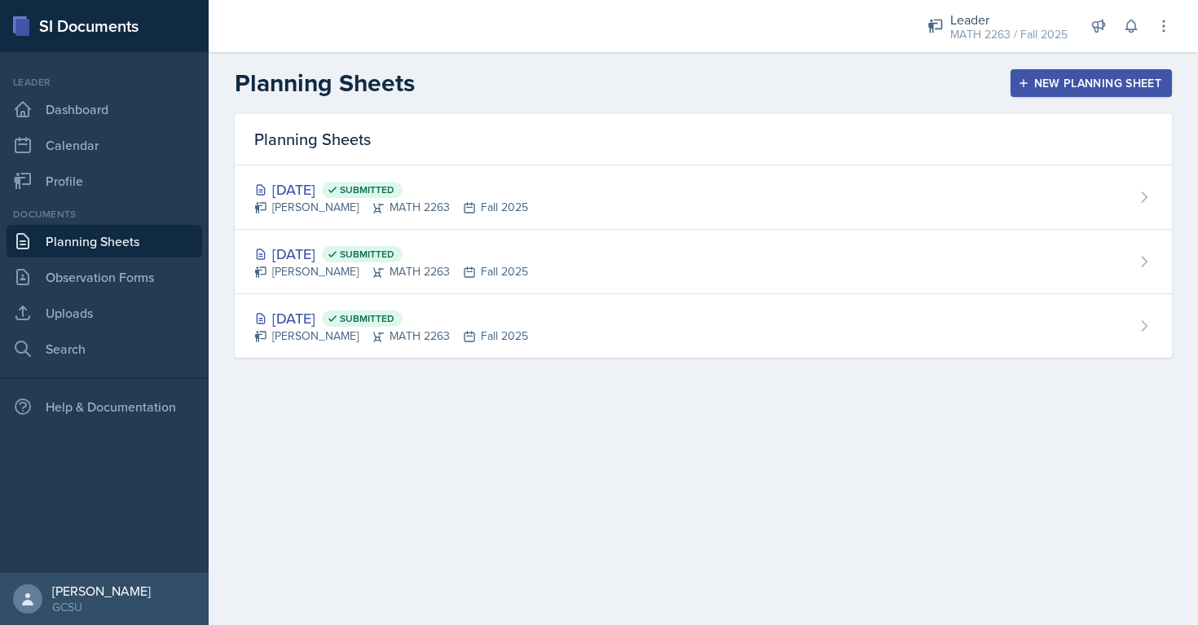
click at [69, 240] on link "Planning Sheets" at bounding box center [105, 241] width 196 height 33
click at [73, 345] on link "Search" at bounding box center [105, 348] width 196 height 33
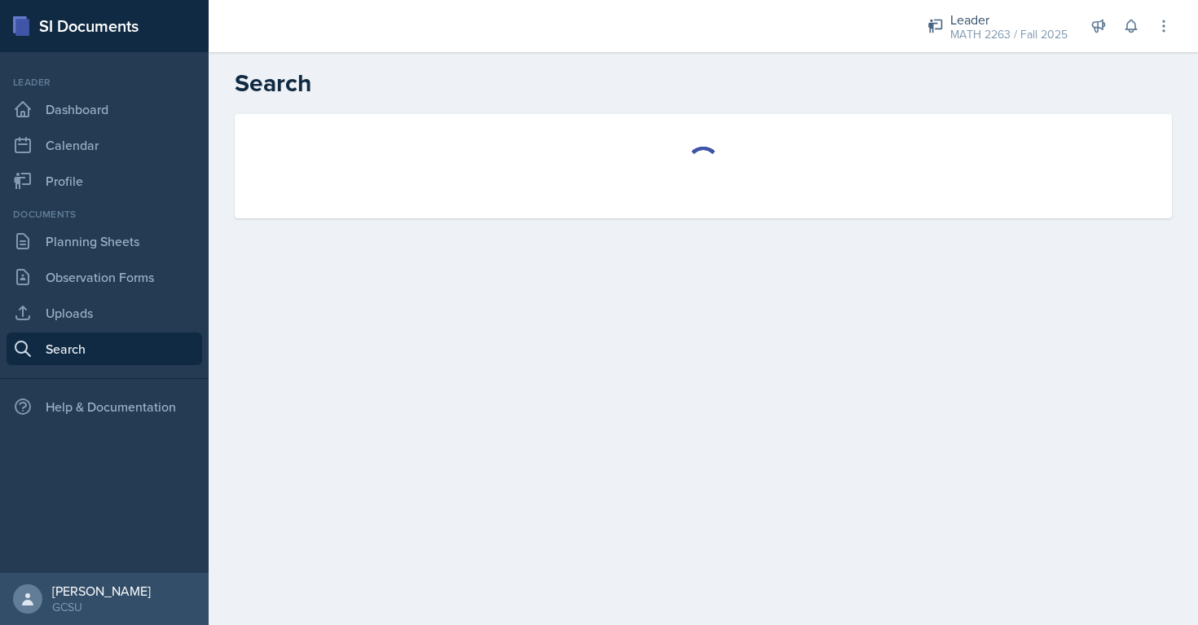
select select "all"
select select "1"
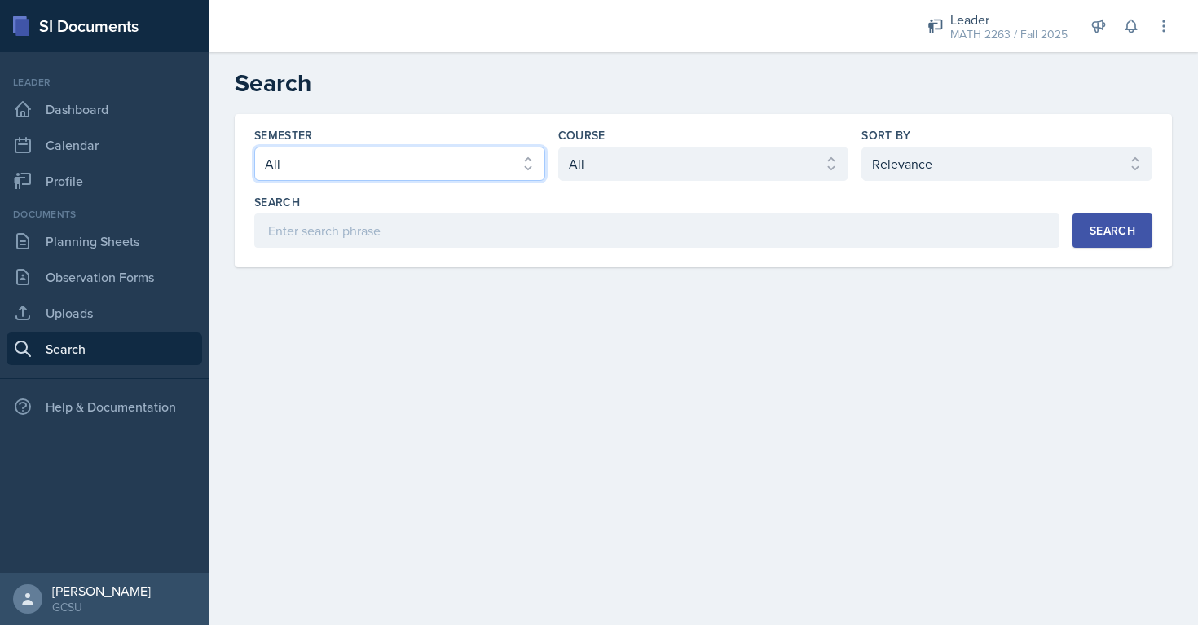
click at [337, 172] on select "Select semester All Fall 2025 Spring 2025 Fall 2024 Spring 2024 Fall 2023 Sprin…" at bounding box center [399, 164] width 291 height 34
select select "986fdc3e-2246-4ffd-9cb8-78666de4ebed"
click at [254, 147] on select "Select semester All Fall 2025 Spring 2025 Fall 2024 Spring 2024 Fall 2023 Sprin…" at bounding box center [399, 164] width 291 height 34
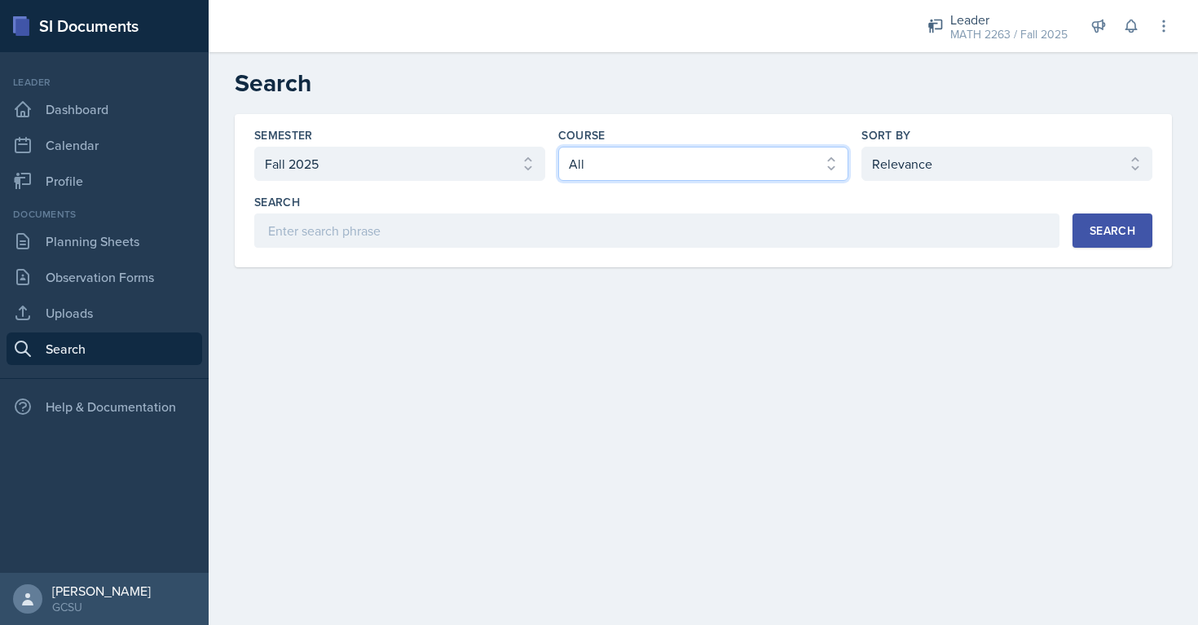
click at [688, 161] on select "Select course All ACCT 3101 ACCT 3102 ASTR 1000 BIOL 1100 BIOL 1107 BIOL 1108 B…" at bounding box center [703, 164] width 291 height 34
click at [558, 147] on select "Select course All ACCT 3101 ACCT 3102 ASTR 1000 BIOL 1100 BIOL 1107 BIOL 1108 B…" at bounding box center [703, 164] width 291 height 34
click at [1134, 233] on div "Search" at bounding box center [1112, 230] width 46 height 13
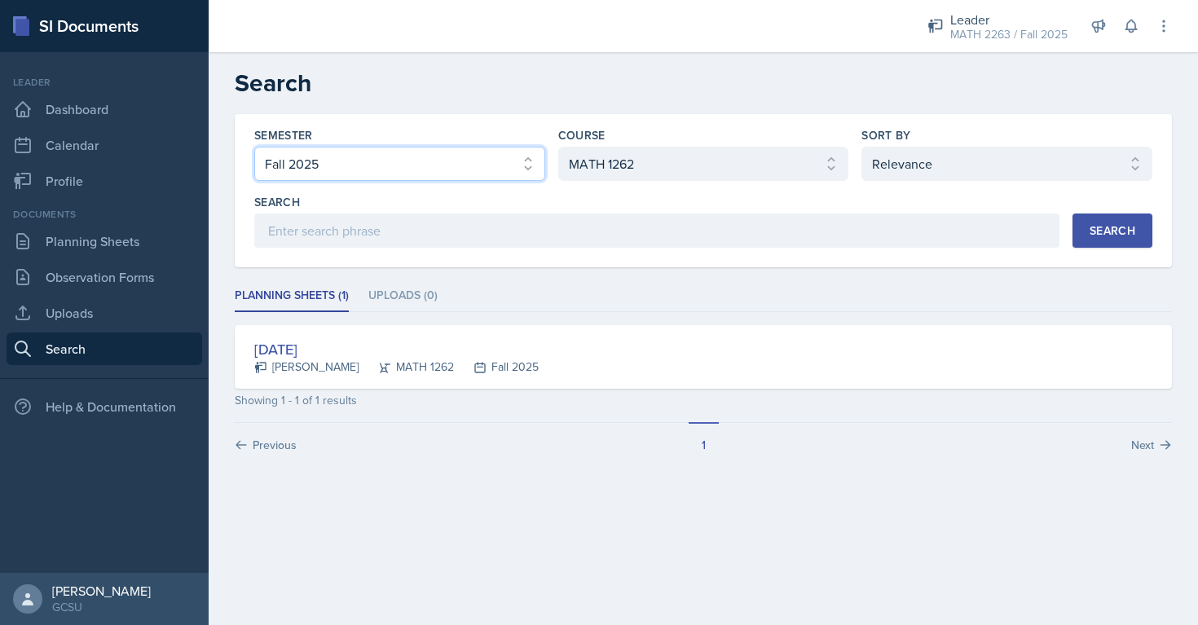
click at [526, 161] on select "Select semester All Fall 2025 Spring 2025 Fall 2024 Spring 2024 Fall 2023 Sprin…" at bounding box center [399, 164] width 291 height 34
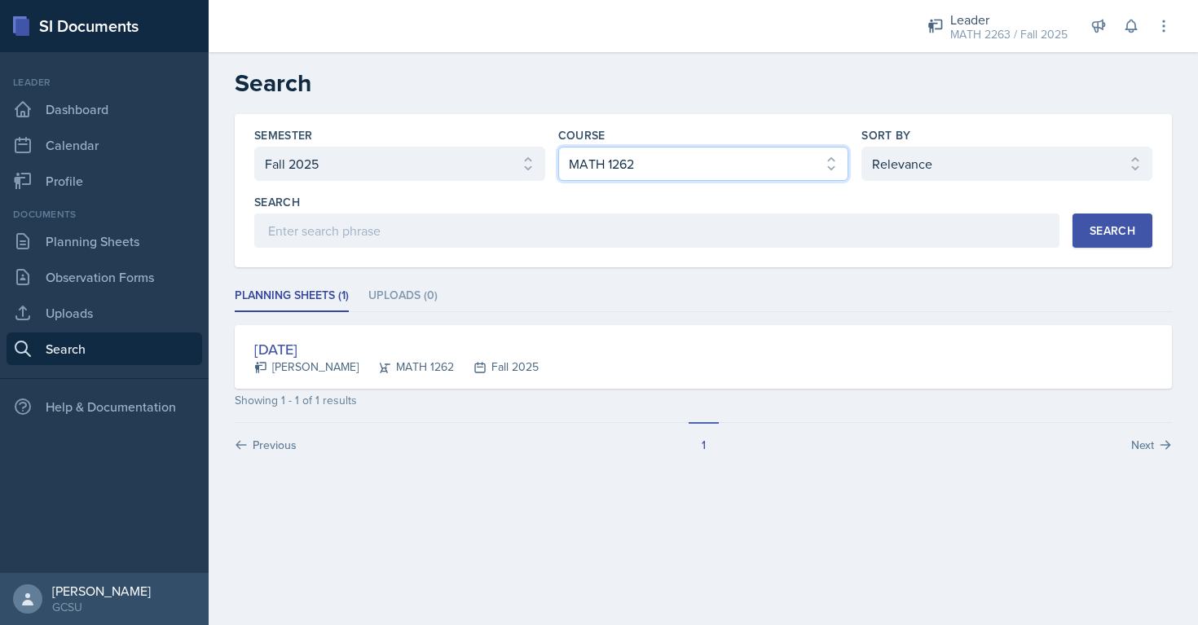
click at [643, 166] on select "Select course All ACCT 3101 ACCT 3102 ASTR 1000 BIOL 1100 BIOL 1107 BIOL 1108 B…" at bounding box center [703, 164] width 291 height 34
click at [558, 147] on select "Select course All ACCT 3101 ACCT 3102 ASTR 1000 BIOL 1100 BIOL 1107 BIOL 1108 B…" at bounding box center [703, 164] width 291 height 34
click at [1110, 247] on button "Search" at bounding box center [1112, 230] width 80 height 34
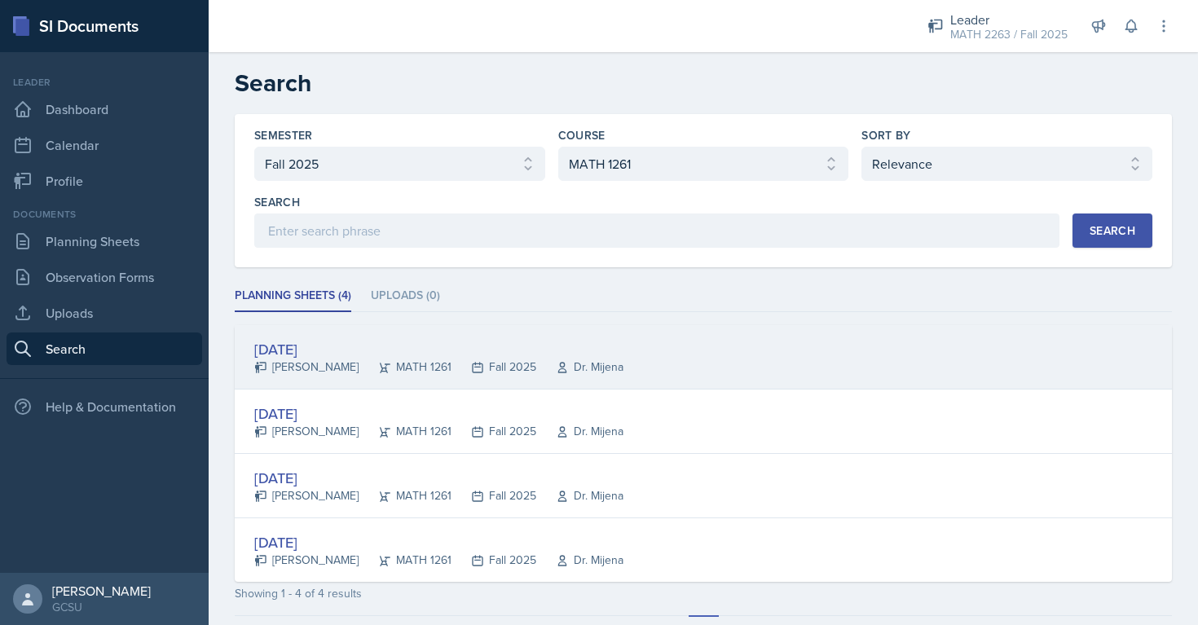
click at [326, 347] on div "[DATE]" at bounding box center [438, 349] width 369 height 22
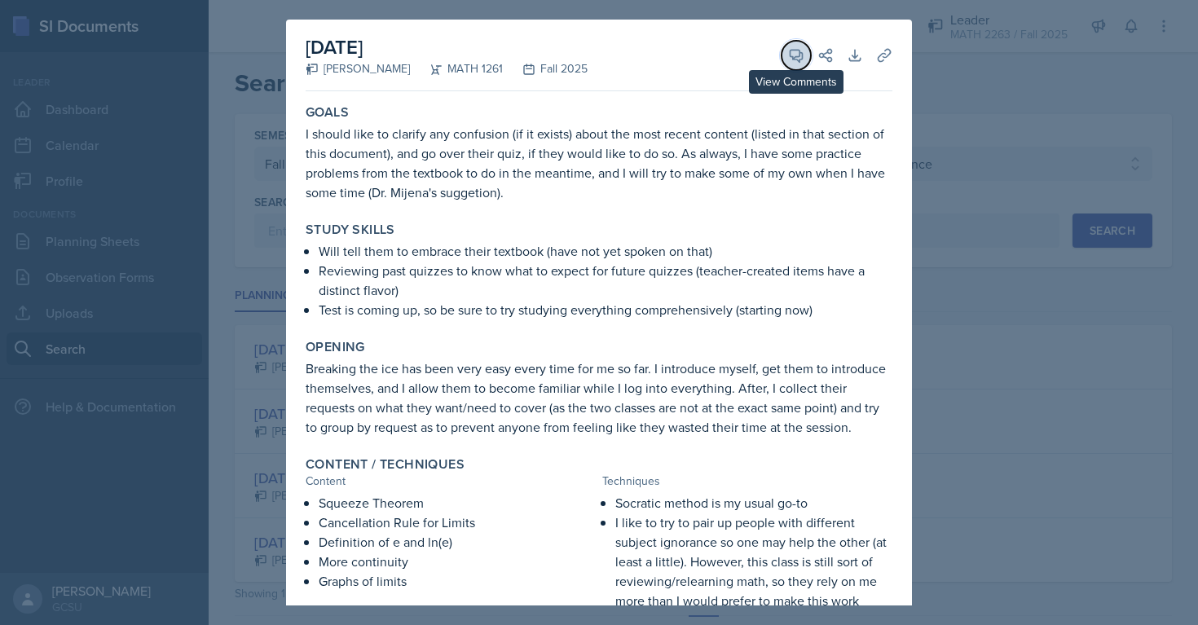
click at [798, 56] on icon at bounding box center [796, 56] width 12 height 12
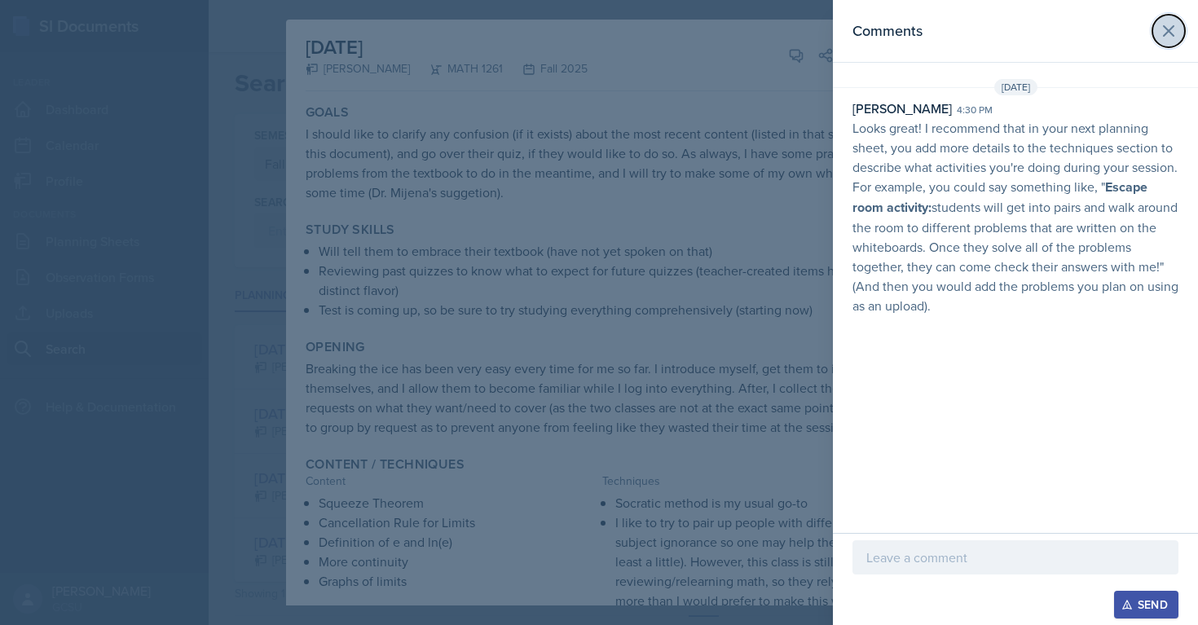
click at [1180, 37] on button at bounding box center [1168, 31] width 33 height 33
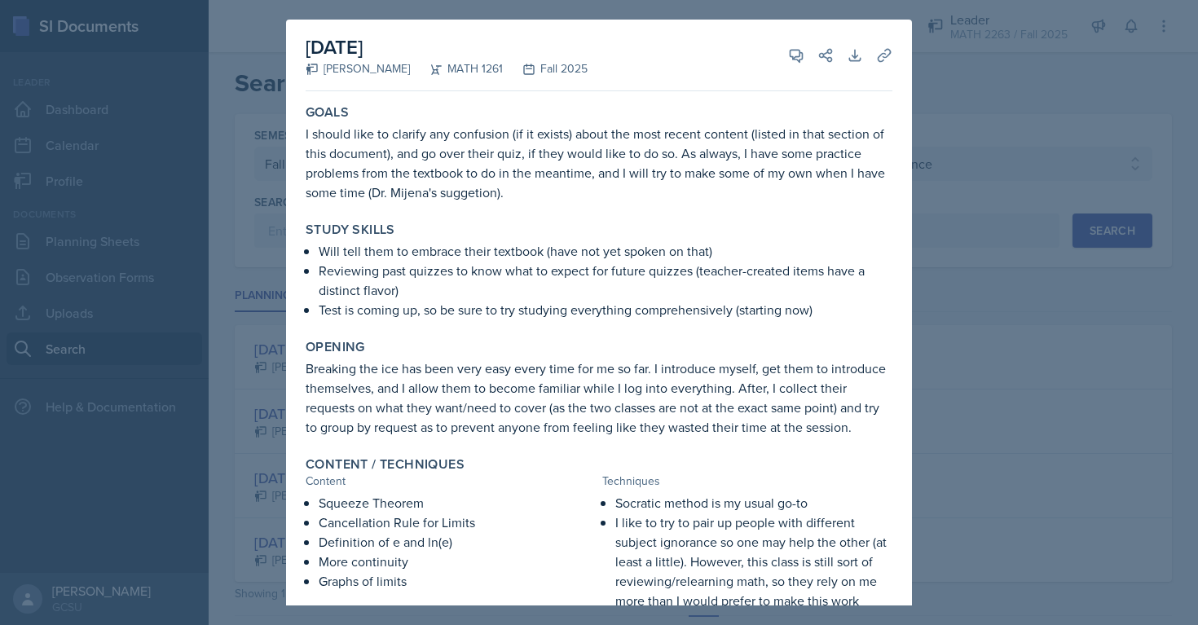
click at [931, 120] on div at bounding box center [599, 312] width 1198 height 625
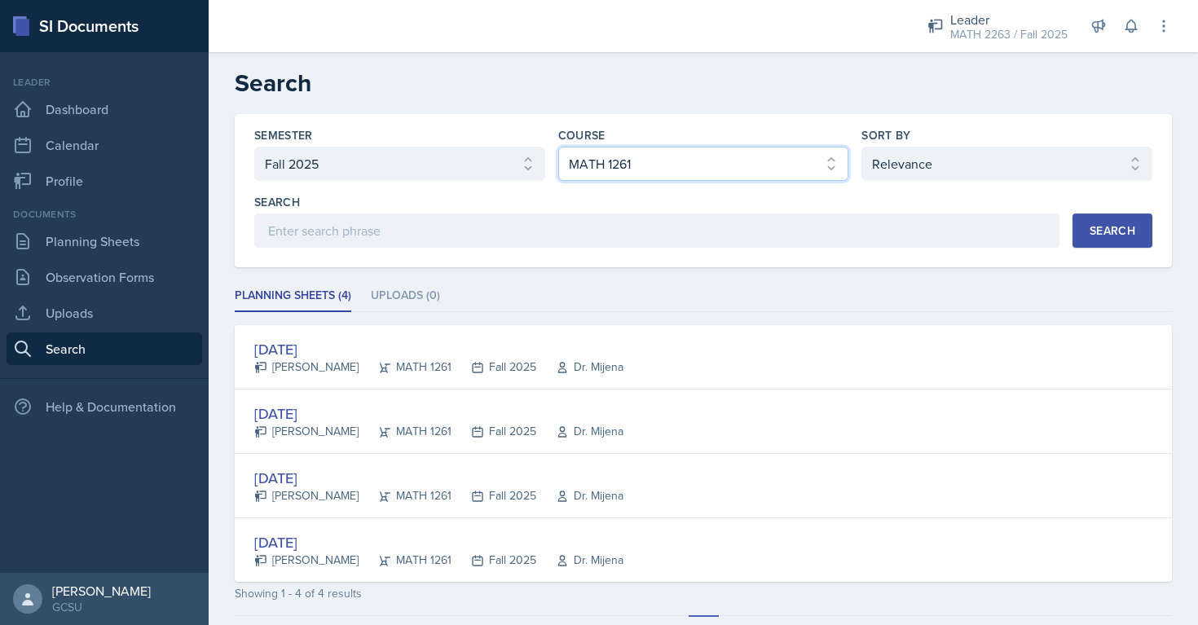
click at [628, 164] on select "Select course All ACCT 3101 ACCT 3102 ASTR 1000 BIOL 1100 BIOL 1107 BIOL 1108 B…" at bounding box center [703, 164] width 291 height 34
select select "5b9b20b4-1710-437f-86a3-fffa275be54b"
click at [558, 147] on select "Select course All ACCT 3101 ACCT 3102 ASTR 1000 BIOL 1100 BIOL 1107 BIOL 1108 B…" at bounding box center [703, 164] width 291 height 34
click at [1113, 224] on div "Search" at bounding box center [1112, 230] width 46 height 13
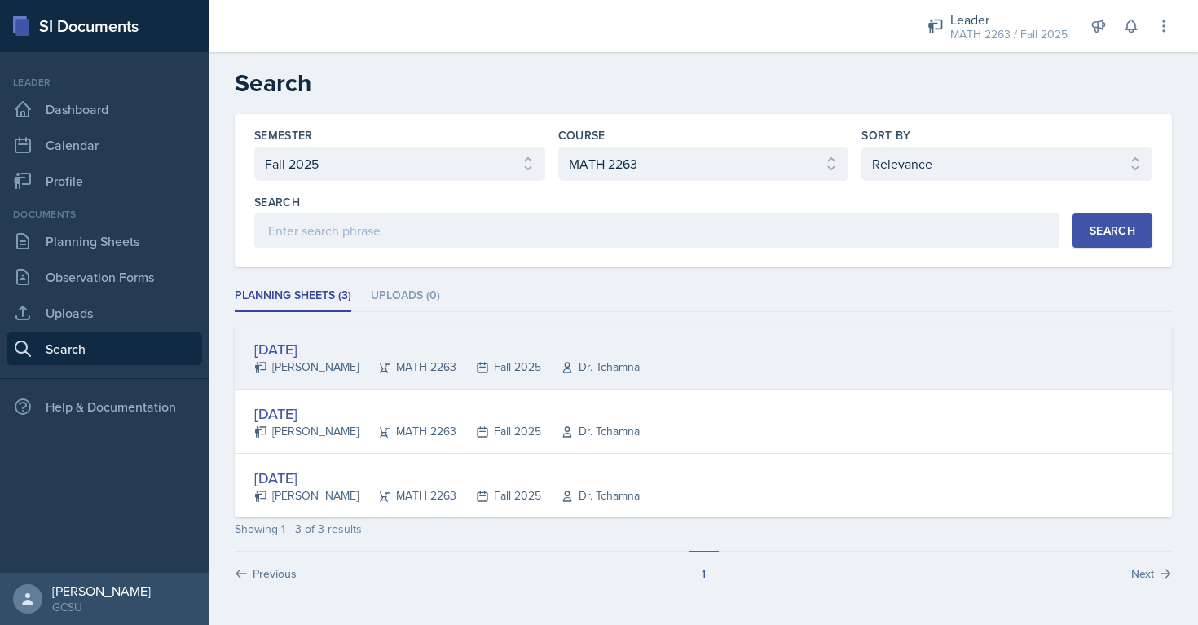
click at [345, 346] on div "[DATE]" at bounding box center [446, 349] width 385 height 22
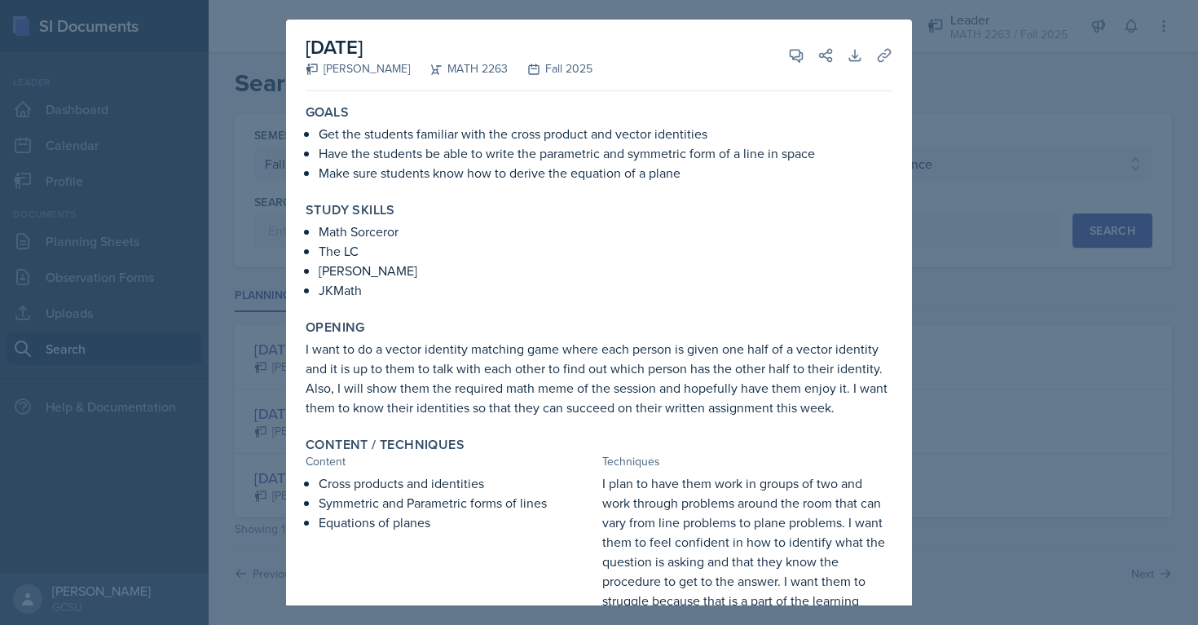
click at [996, 225] on div at bounding box center [599, 312] width 1198 height 625
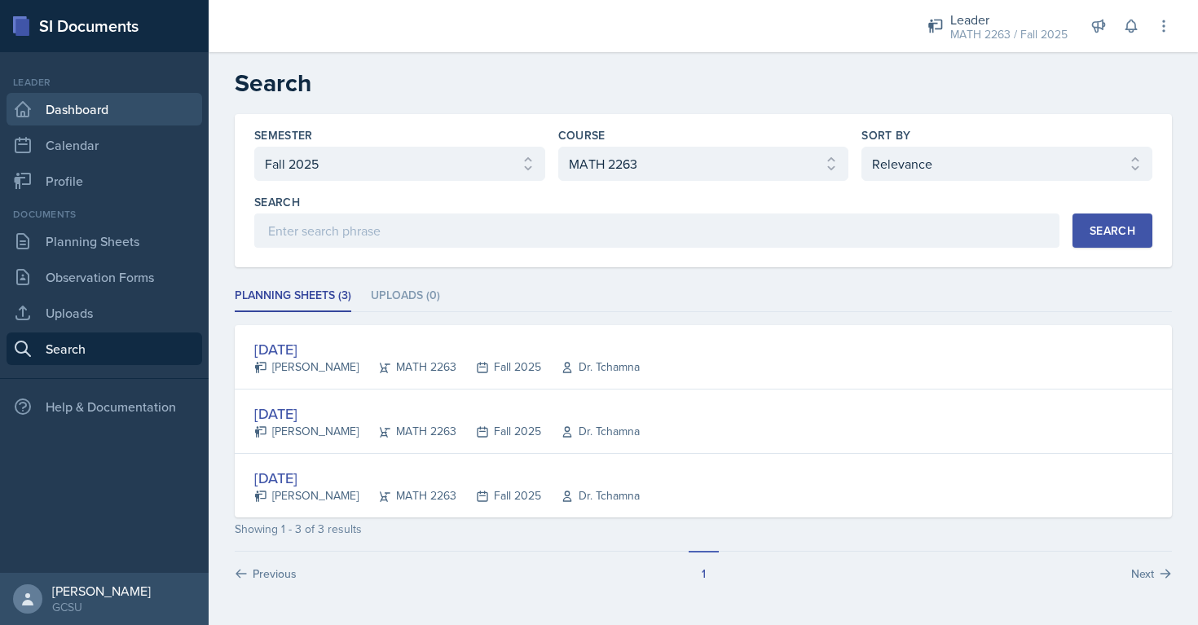
click at [99, 111] on link "Dashboard" at bounding box center [105, 109] width 196 height 33
